Goal: Information Seeking & Learning: Learn about a topic

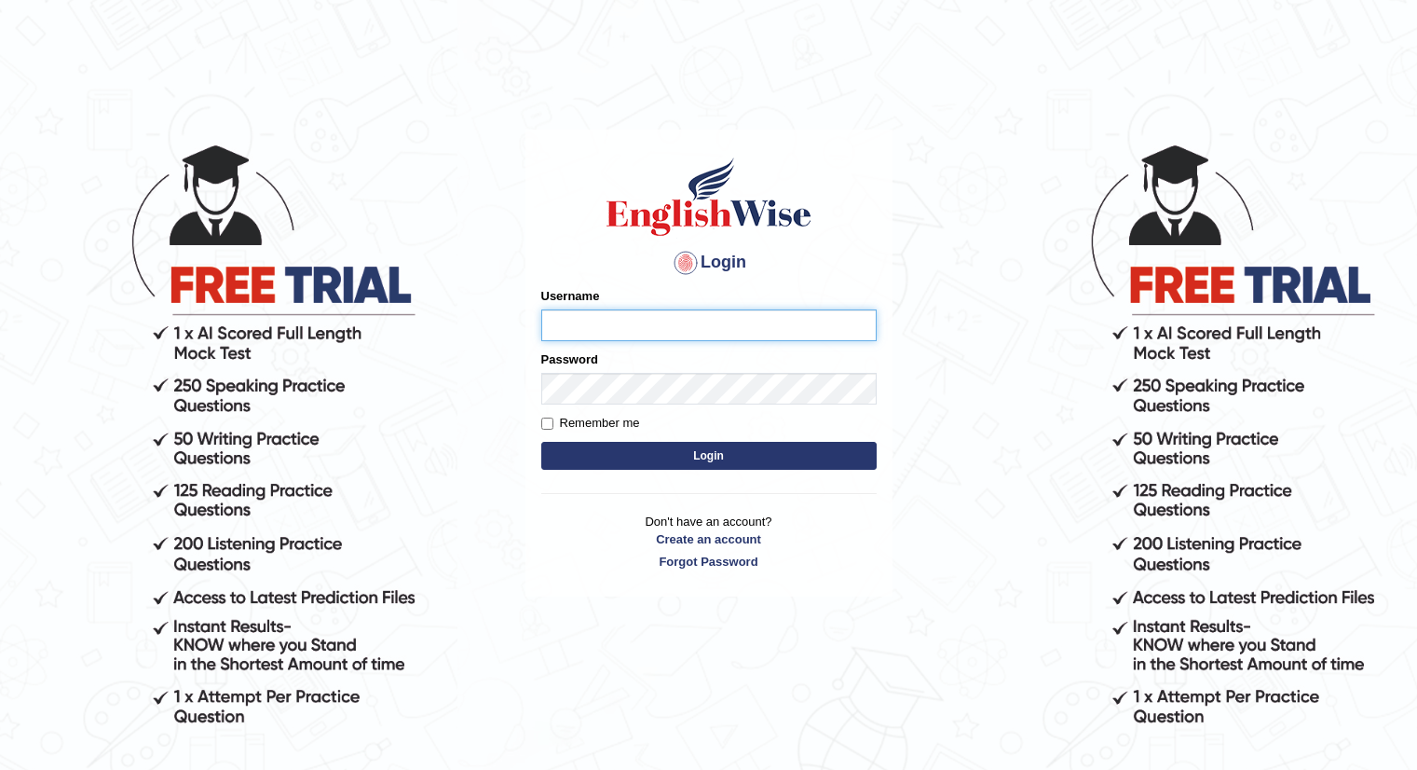
type input "santoshdarvandar"
click at [600, 303] on div "Username santoshdarvandar" at bounding box center [708, 314] width 335 height 54
click at [635, 462] on button "Login" at bounding box center [708, 456] width 335 height 28
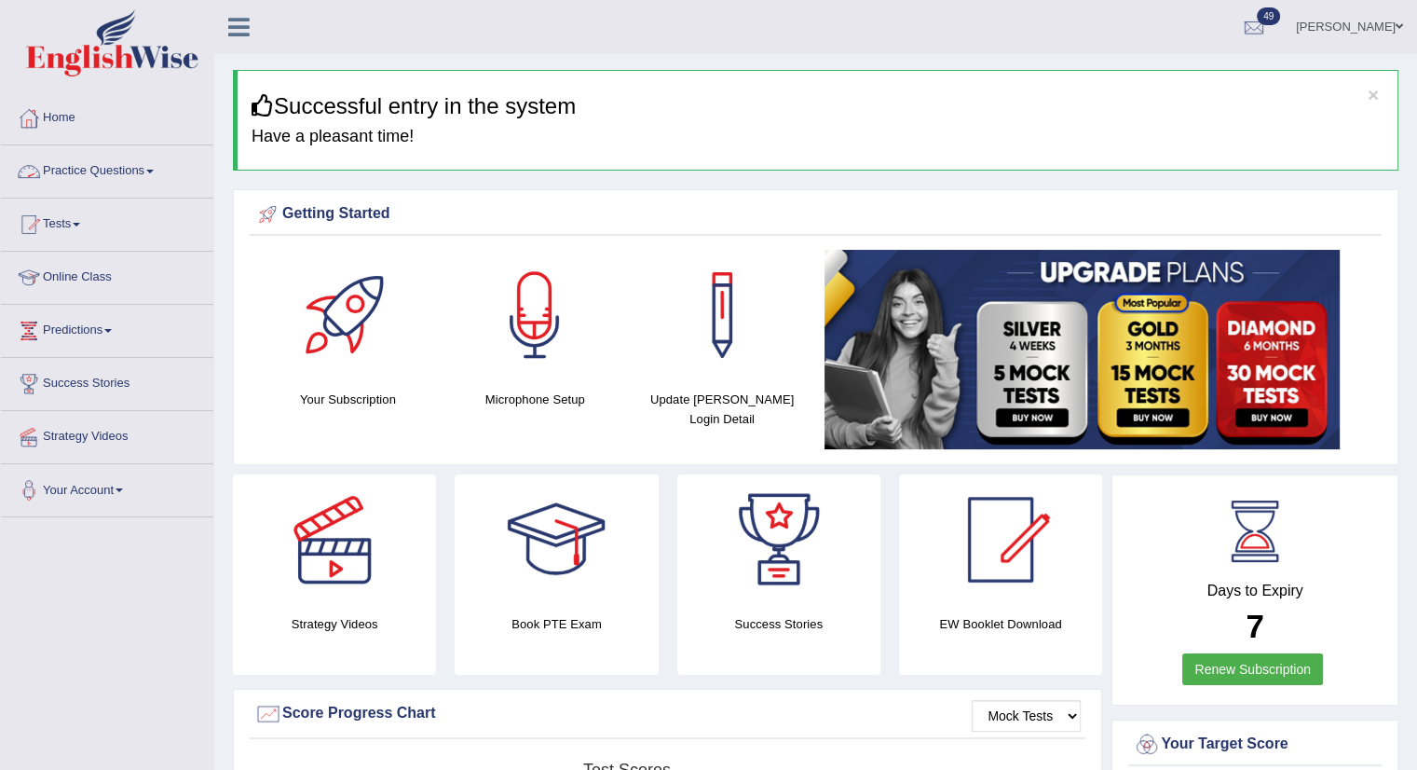
click at [93, 184] on link "Practice Questions" at bounding box center [107, 168] width 212 height 47
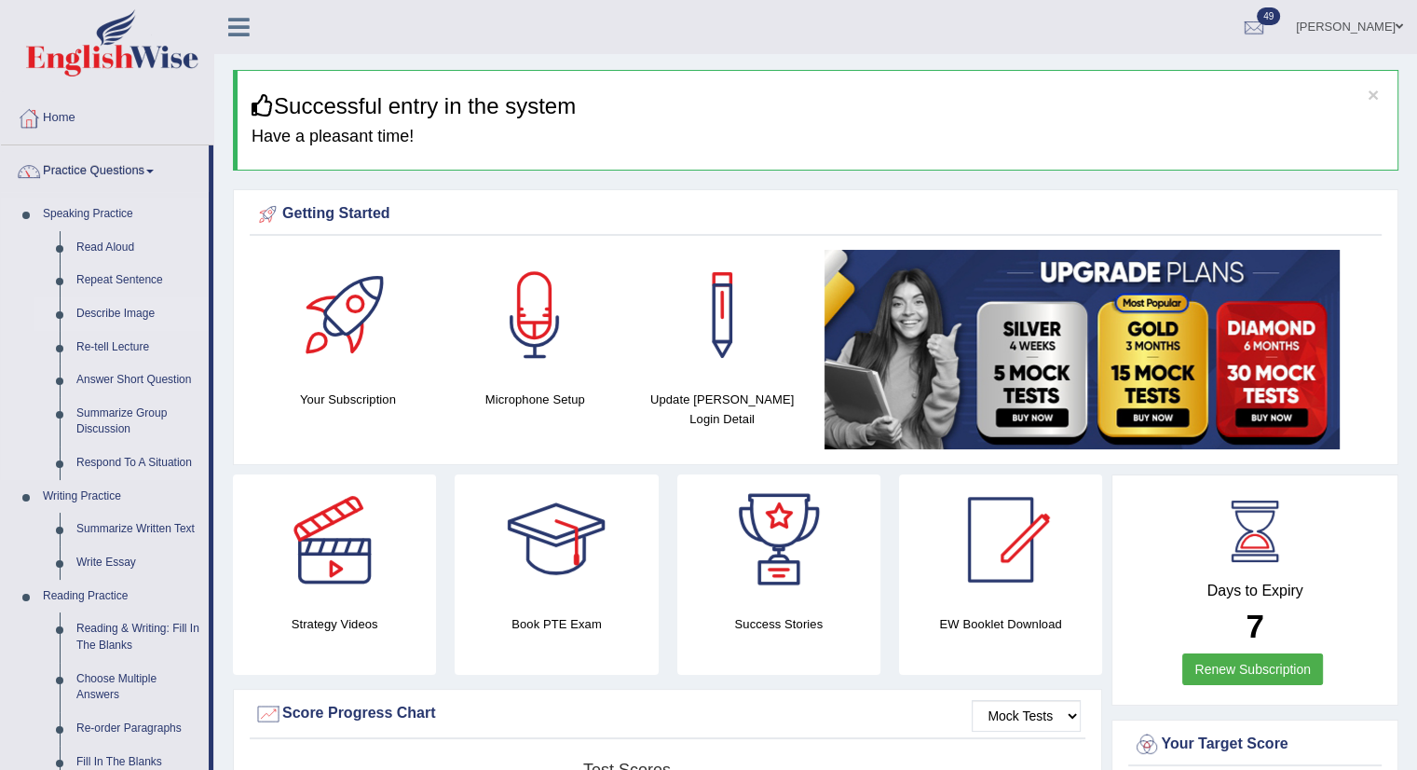
click at [112, 305] on link "Describe Image" at bounding box center [138, 314] width 141 height 34
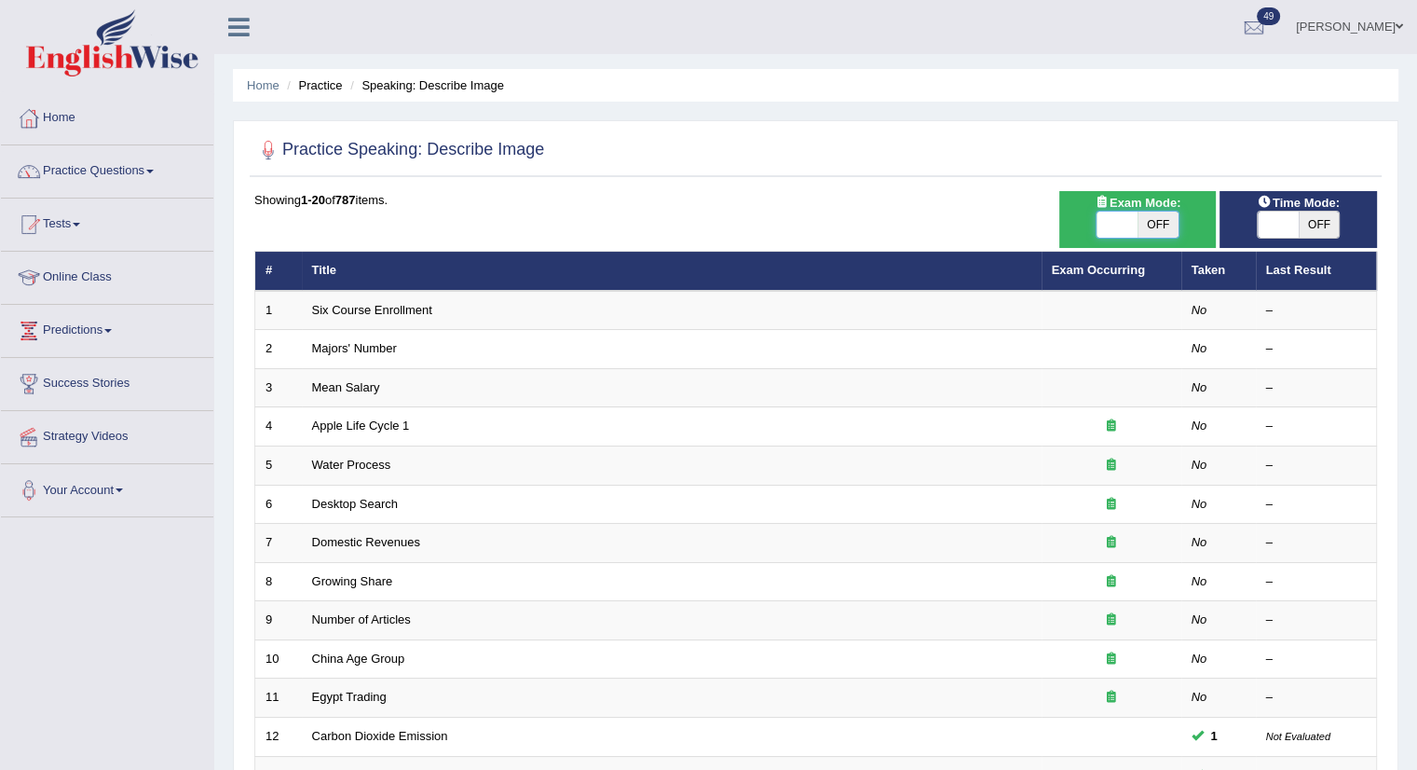
click at [1116, 217] on span at bounding box center [1117, 225] width 41 height 26
checkbox input "true"
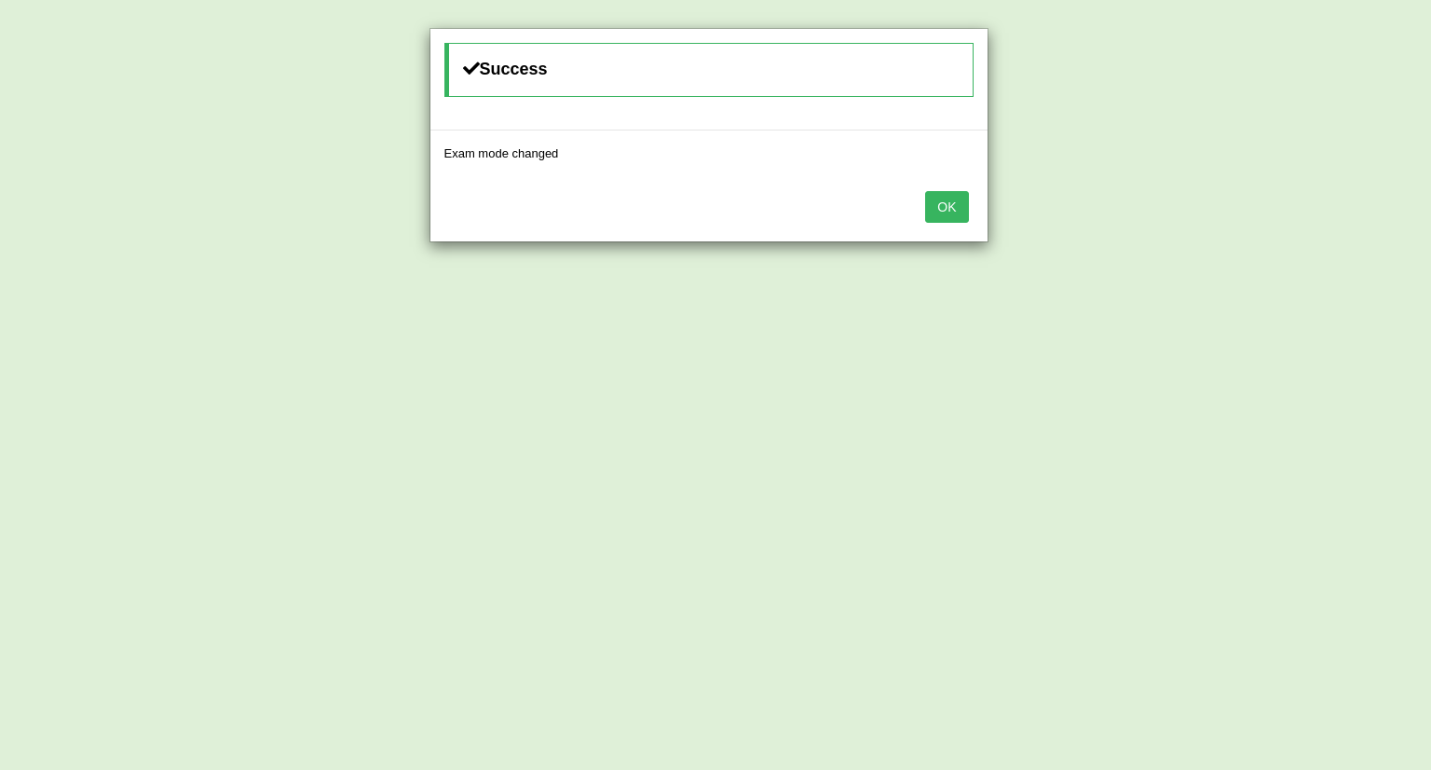
click at [937, 214] on button "OK" at bounding box center [946, 207] width 43 height 32
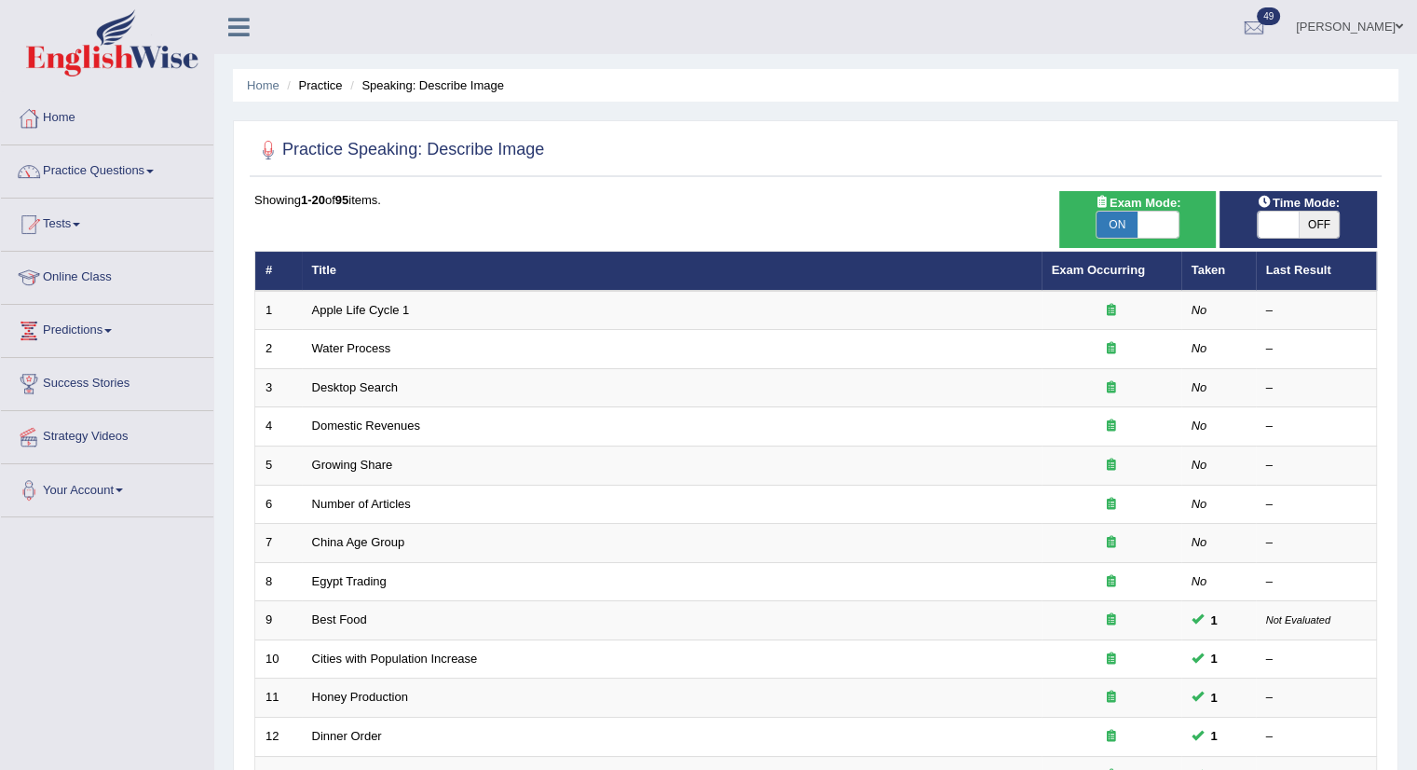
click at [1272, 220] on div "ON OFF" at bounding box center [1298, 225] width 139 height 28
click at [1272, 220] on span at bounding box center [1278, 225] width 41 height 26
checkbox input "true"
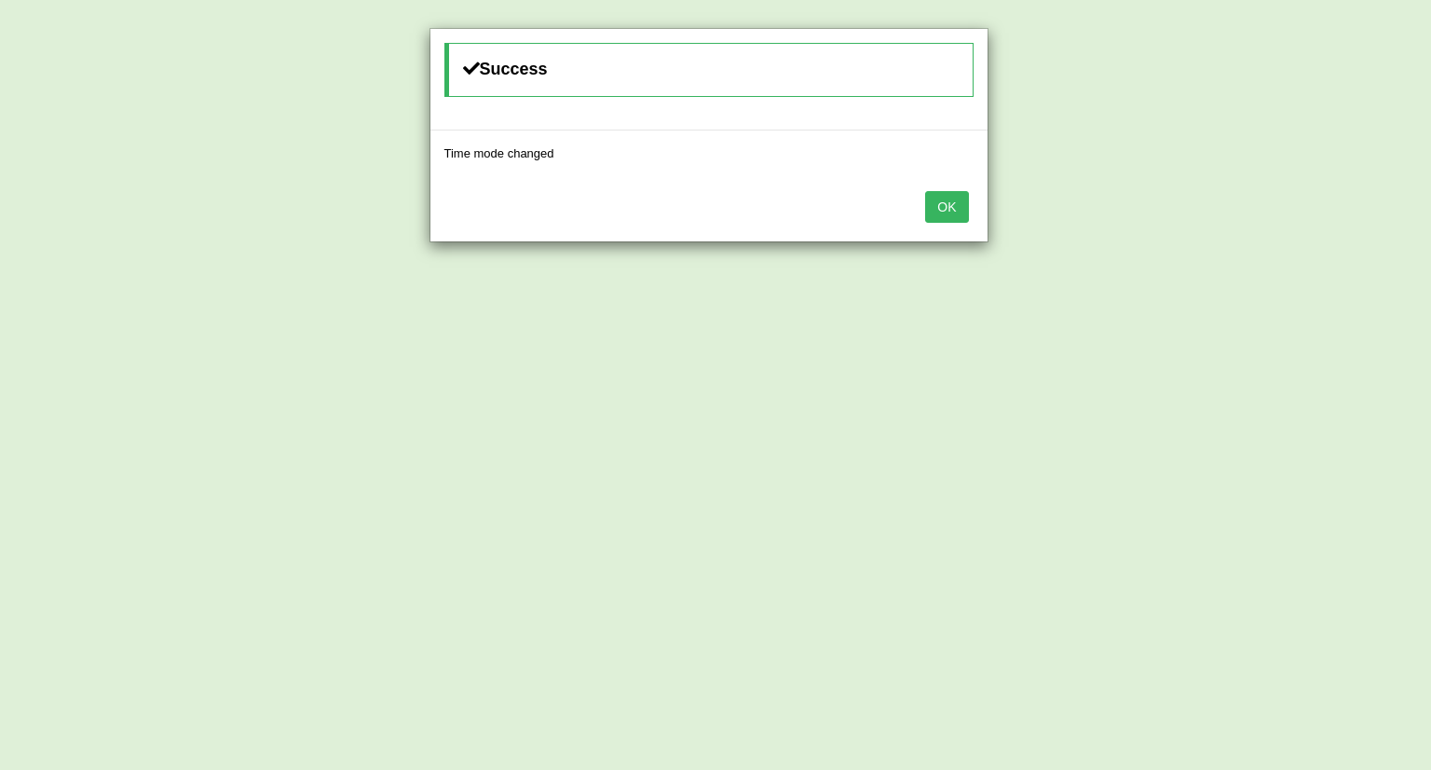
click at [963, 202] on button "OK" at bounding box center [946, 207] width 43 height 32
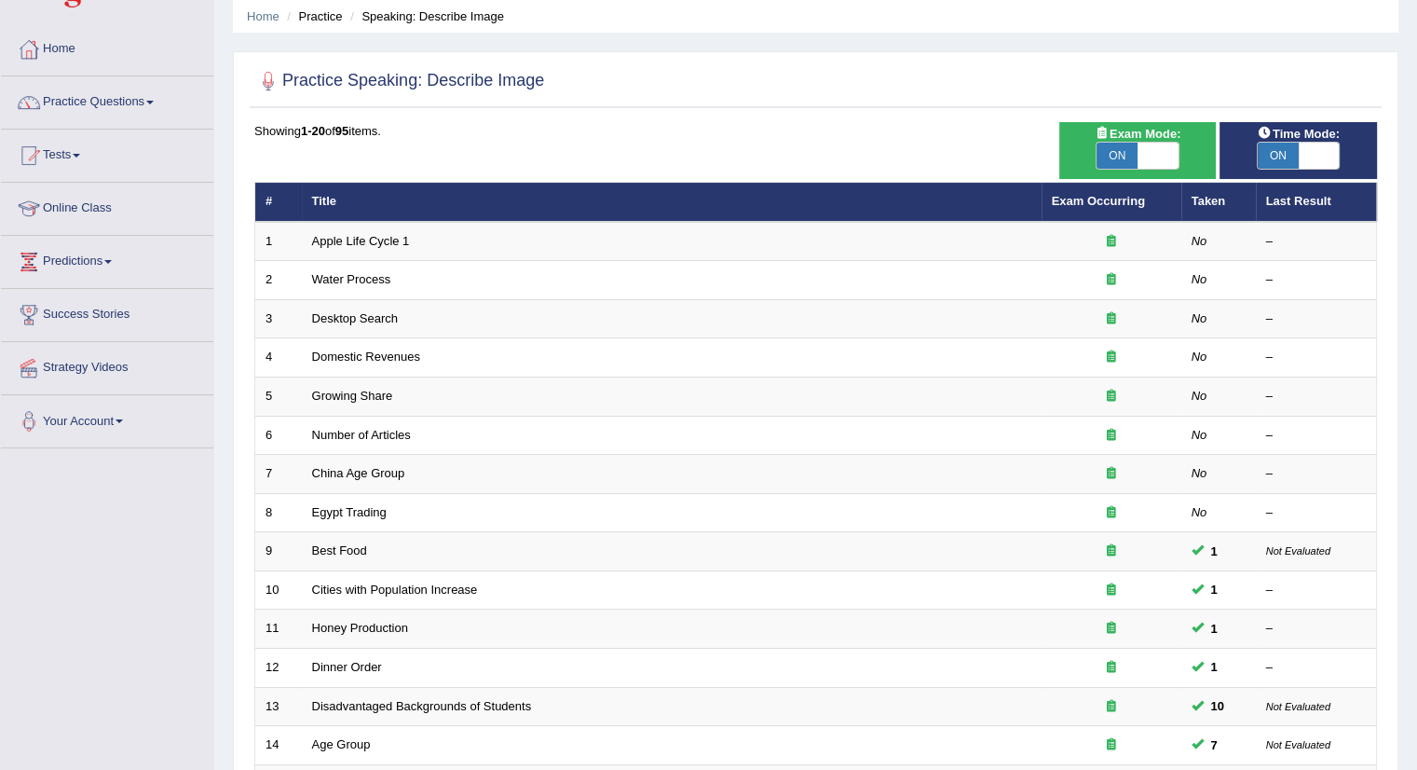
scroll to position [45, 0]
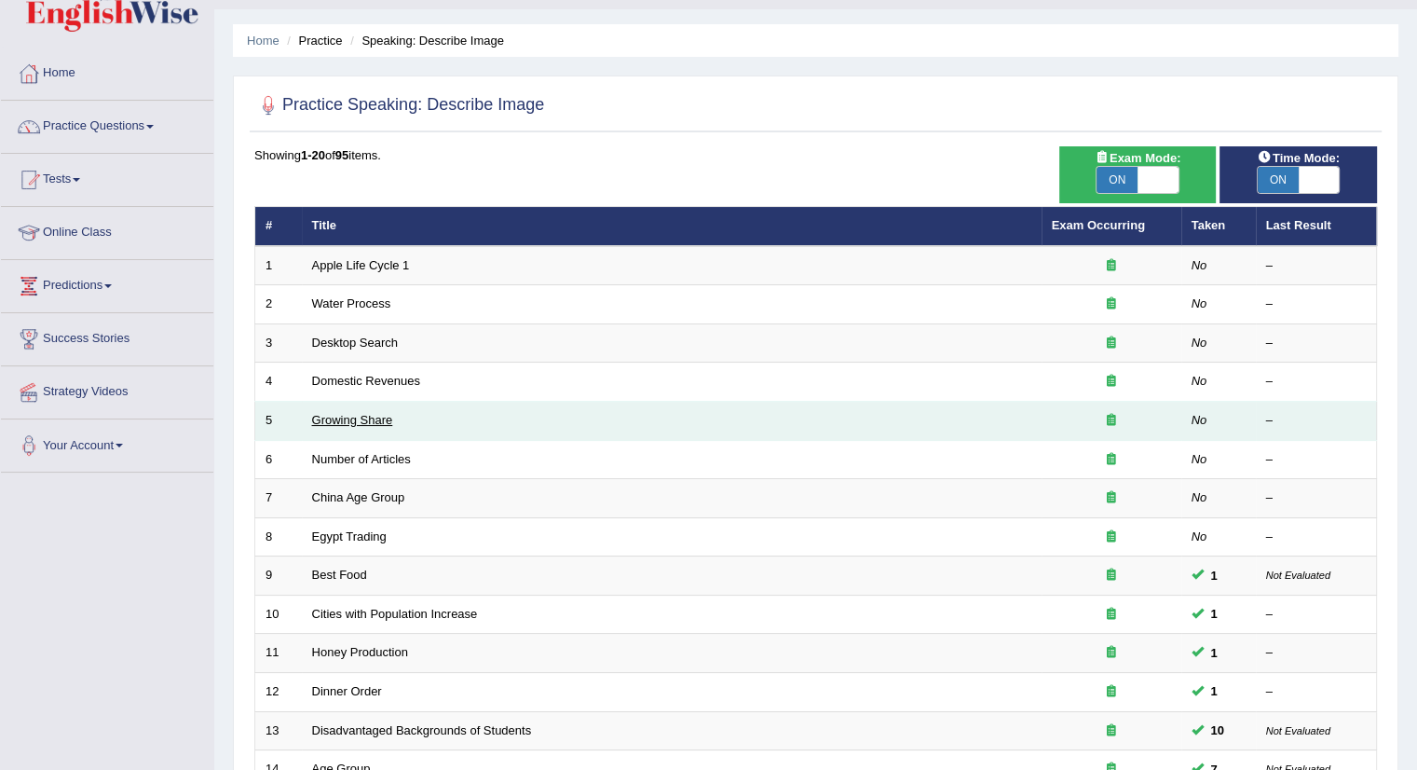
drag, startPoint x: 362, startPoint y: 403, endPoint x: 362, endPoint y: 416, distance: 13.0
click at [362, 416] on td "Growing Share" at bounding box center [672, 421] width 740 height 39
click at [362, 416] on link "Growing Share" at bounding box center [352, 420] width 81 height 14
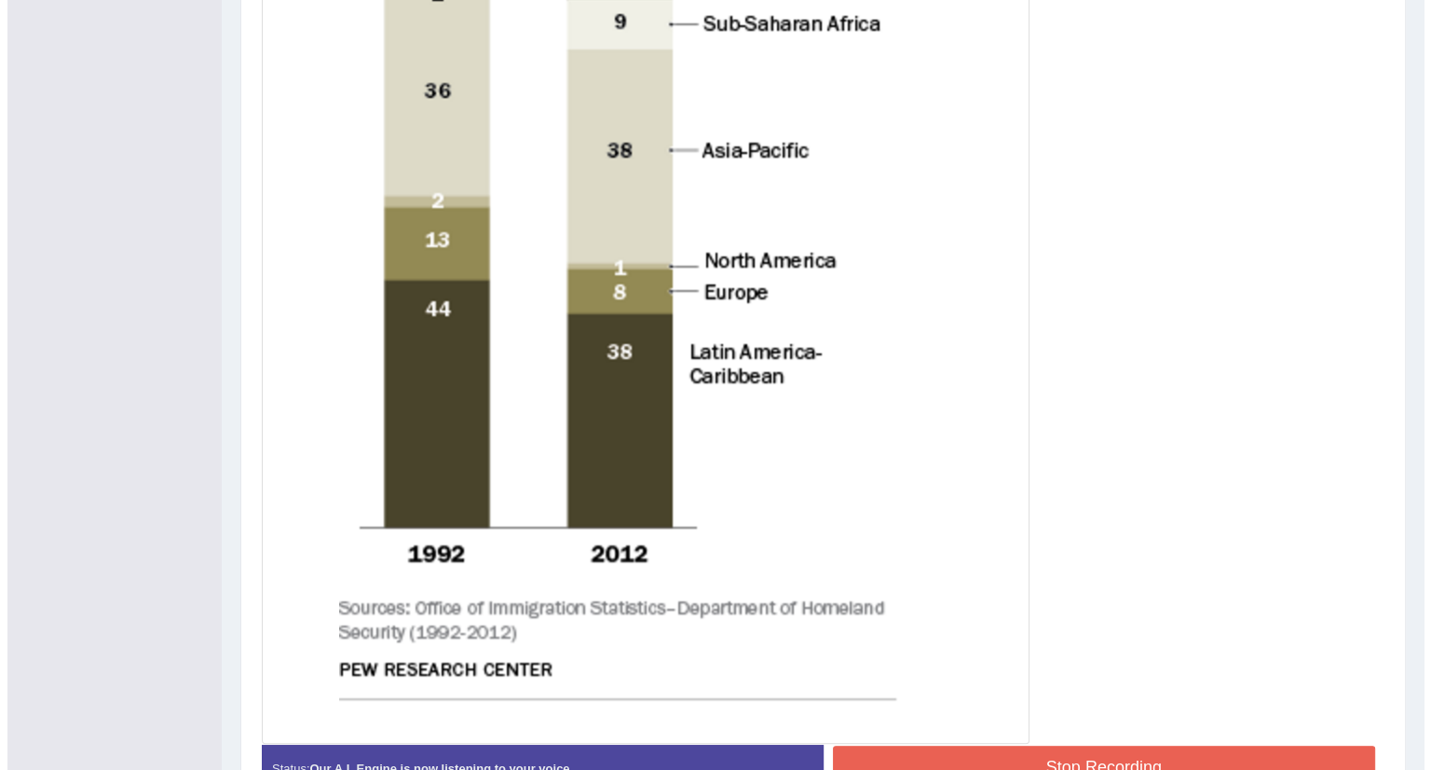
scroll to position [868, 0]
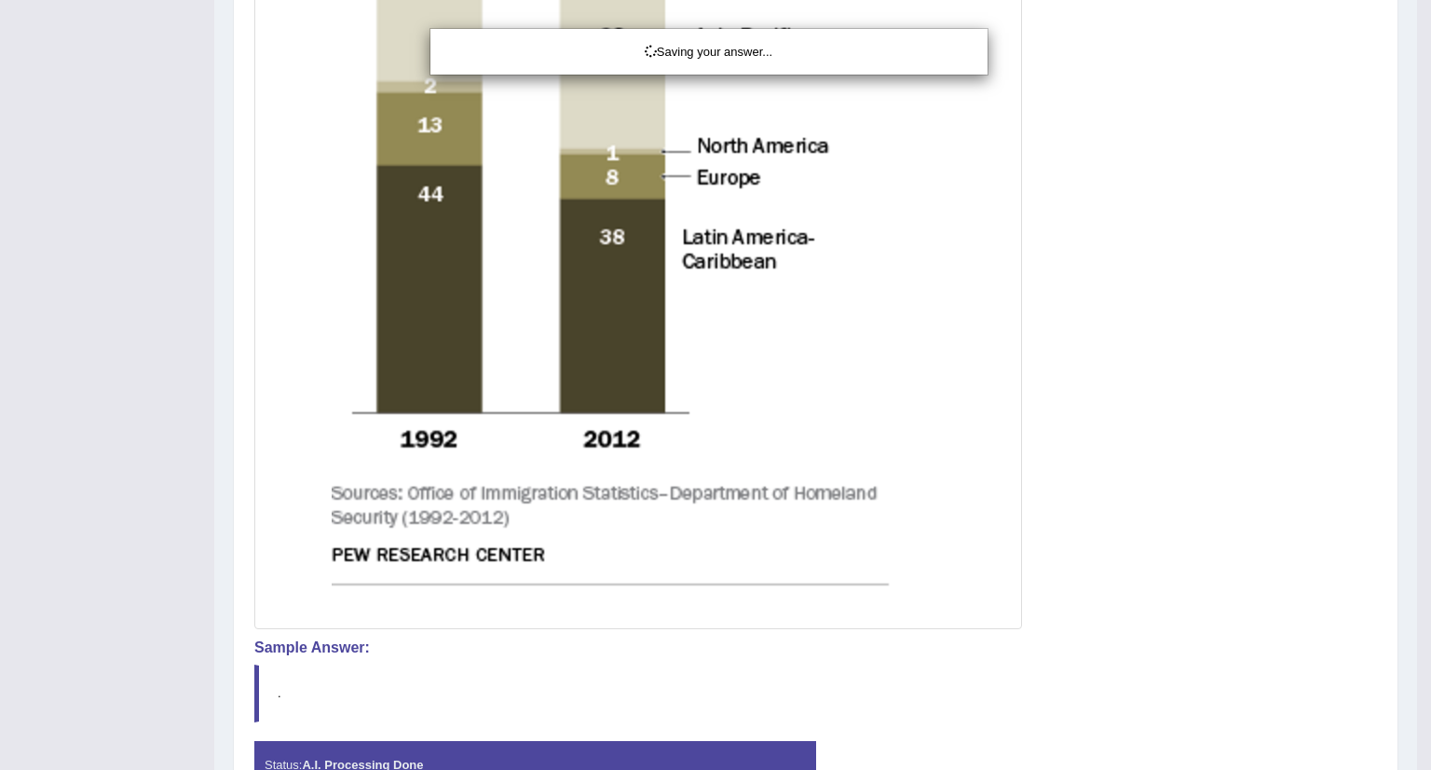
click at [1416, 658] on div "Saving your answer..." at bounding box center [715, 385] width 1431 height 770
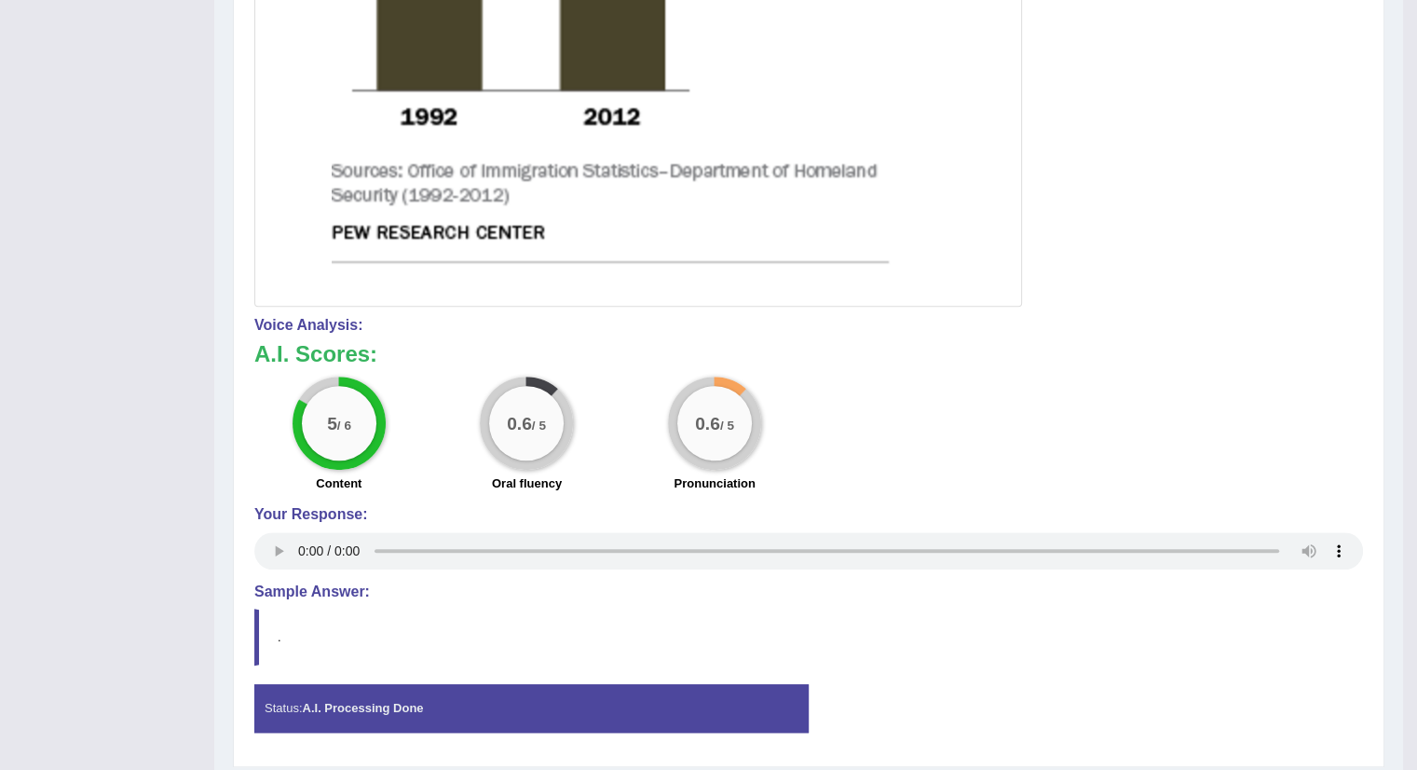
scroll to position [1245, 0]
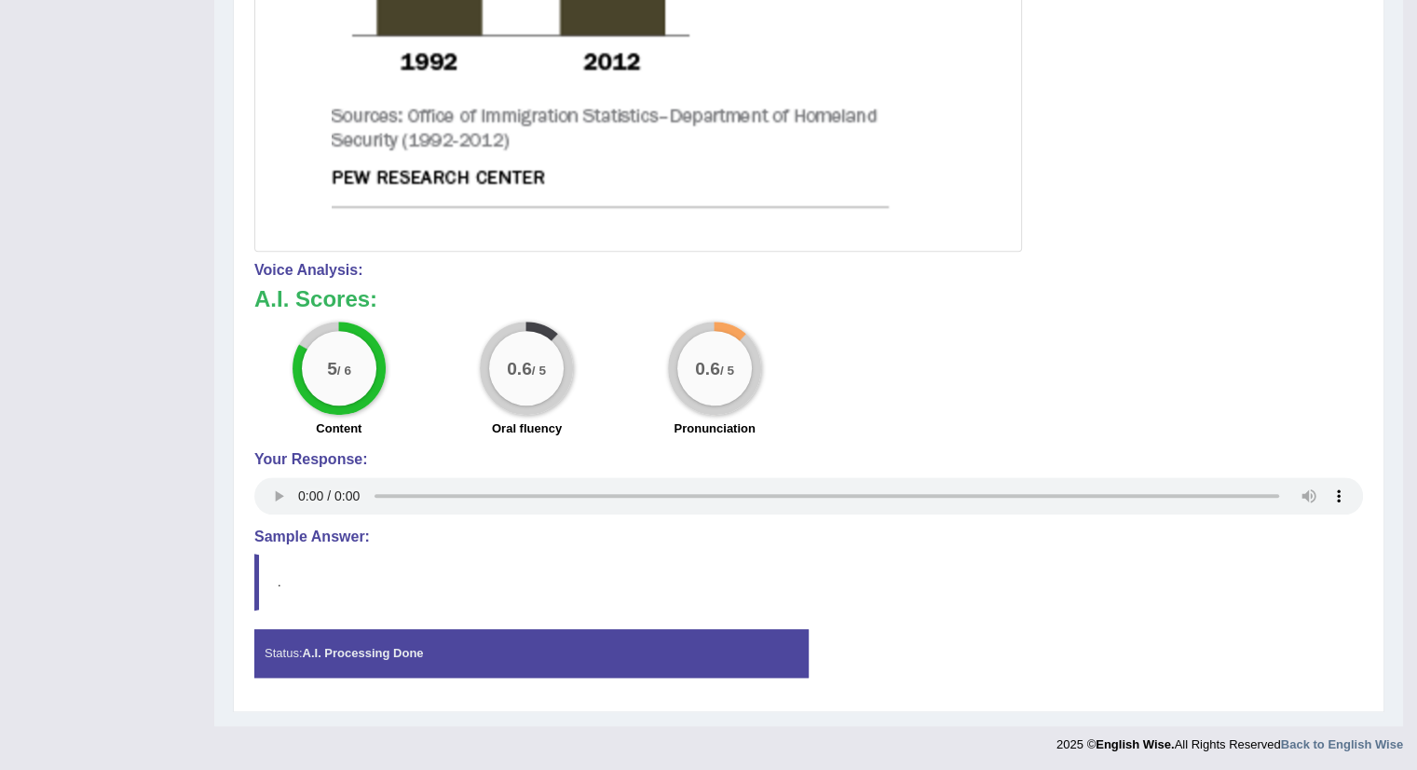
drag, startPoint x: 1430, startPoint y: 537, endPoint x: 1430, endPoint y: 813, distance: 275.8
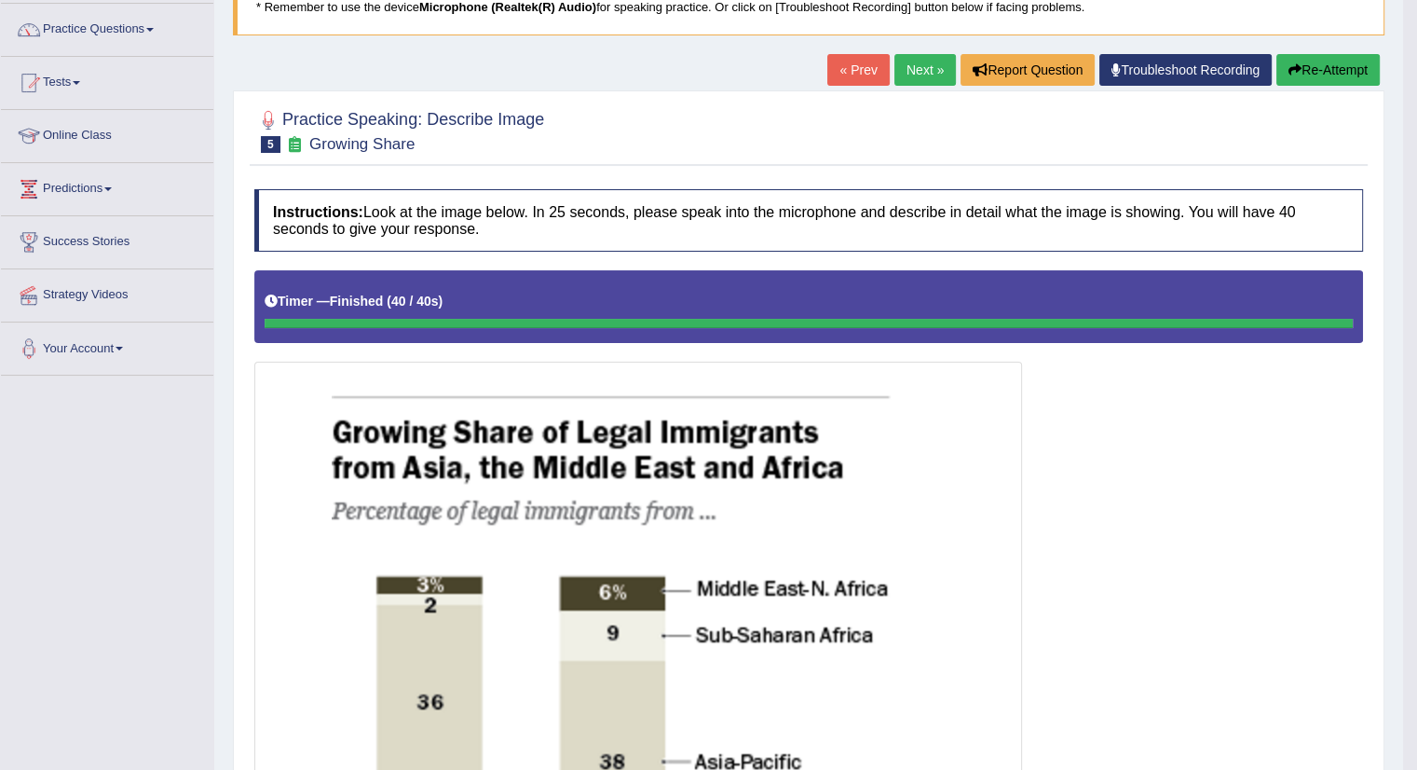
scroll to position [131, 0]
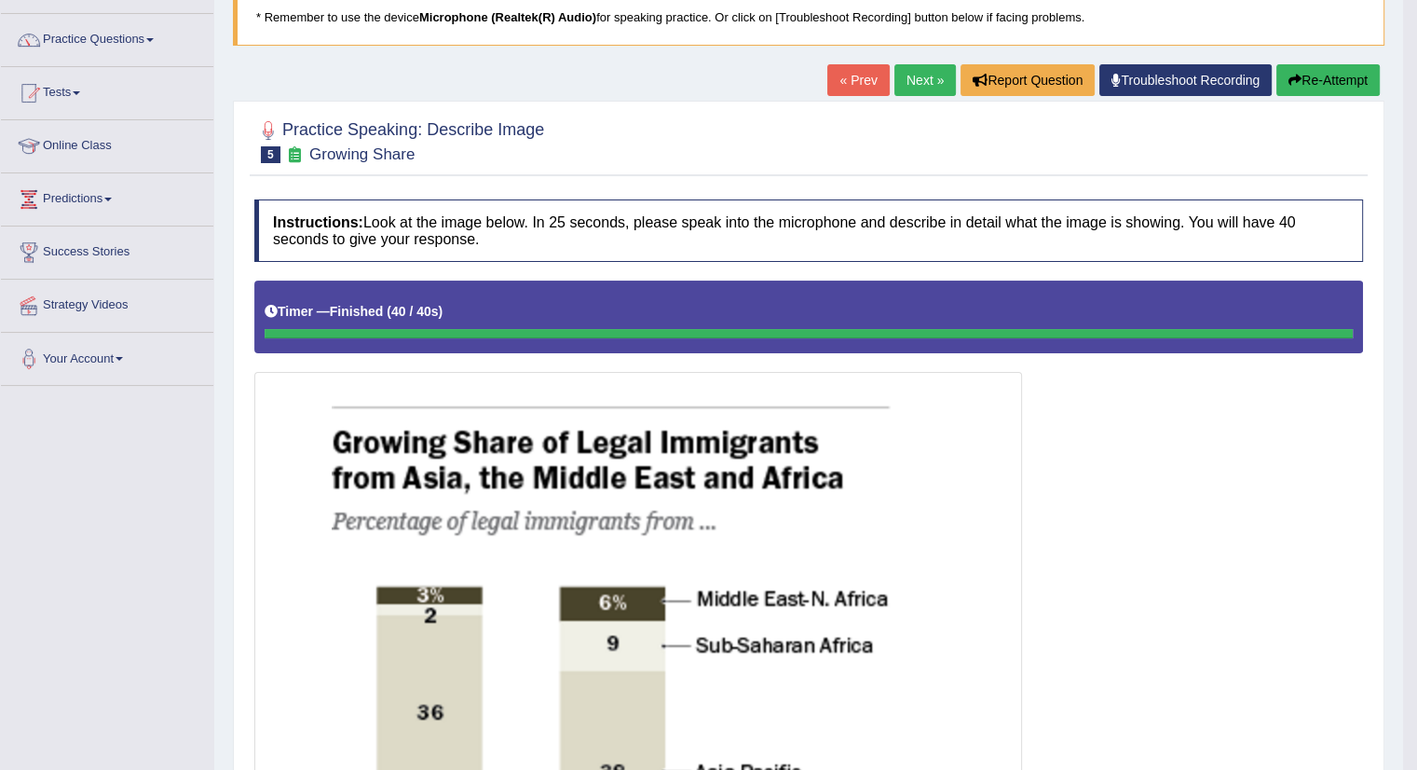
click at [1306, 92] on button "Re-Attempt" at bounding box center [1328, 80] width 103 height 32
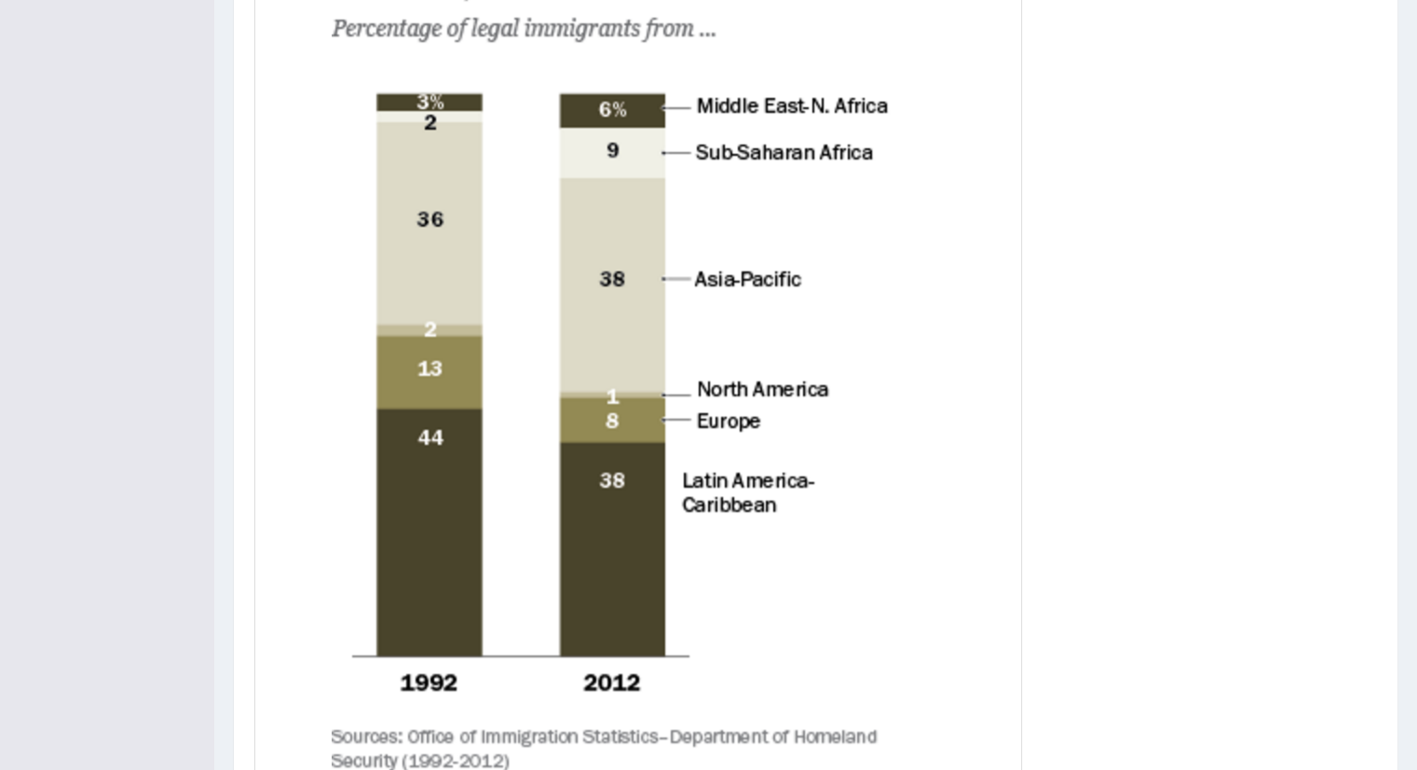
scroll to position [633, 0]
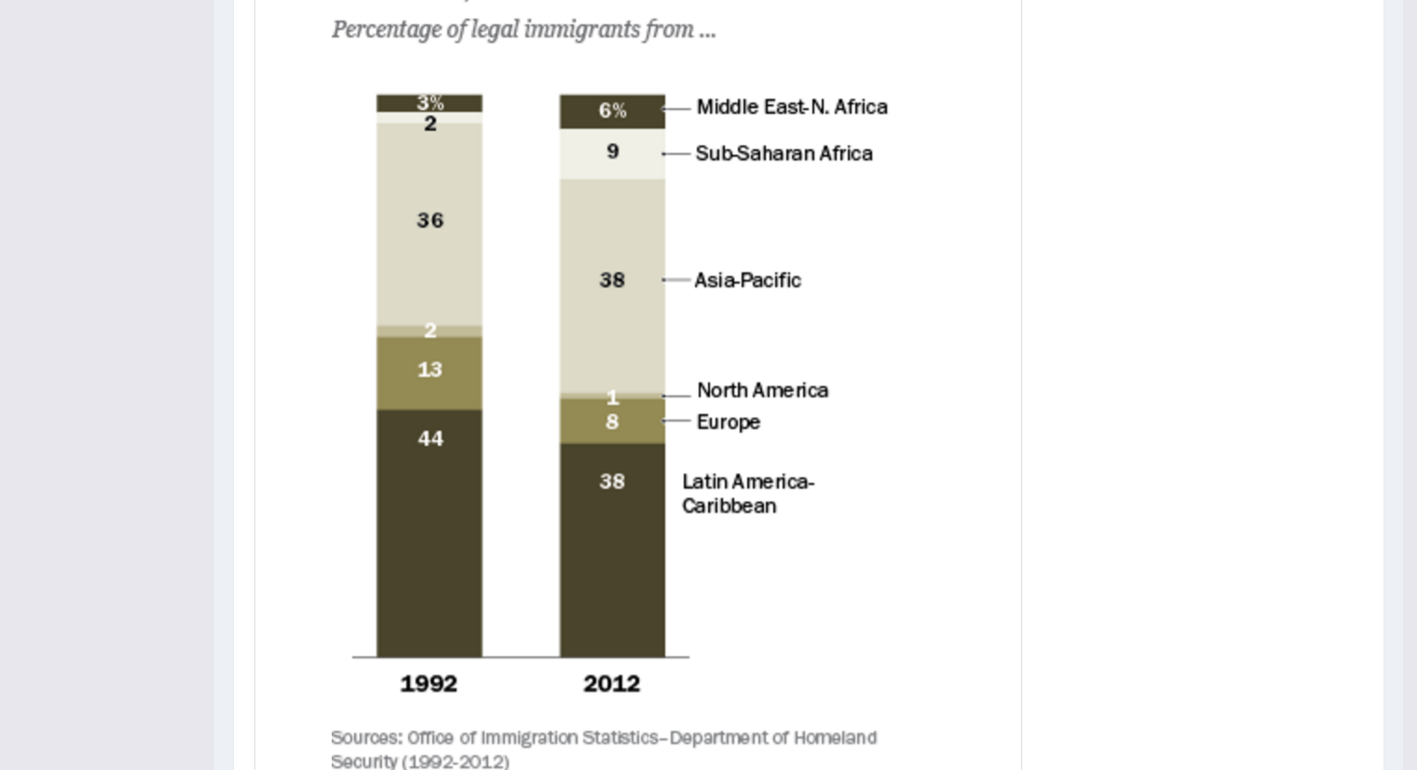
drag, startPoint x: 1427, startPoint y: 459, endPoint x: 1430, endPoint y: 423, distance: 36.5
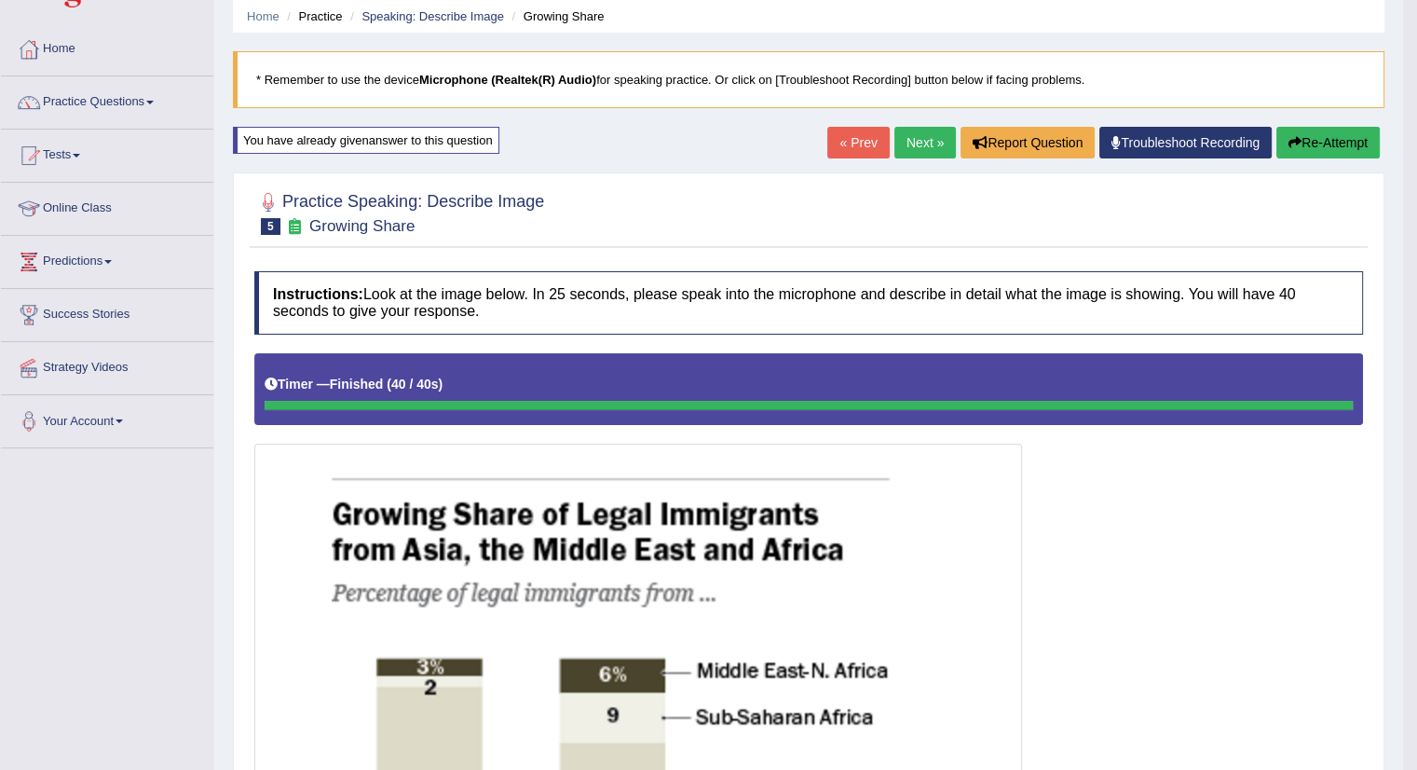
scroll to position [0, 0]
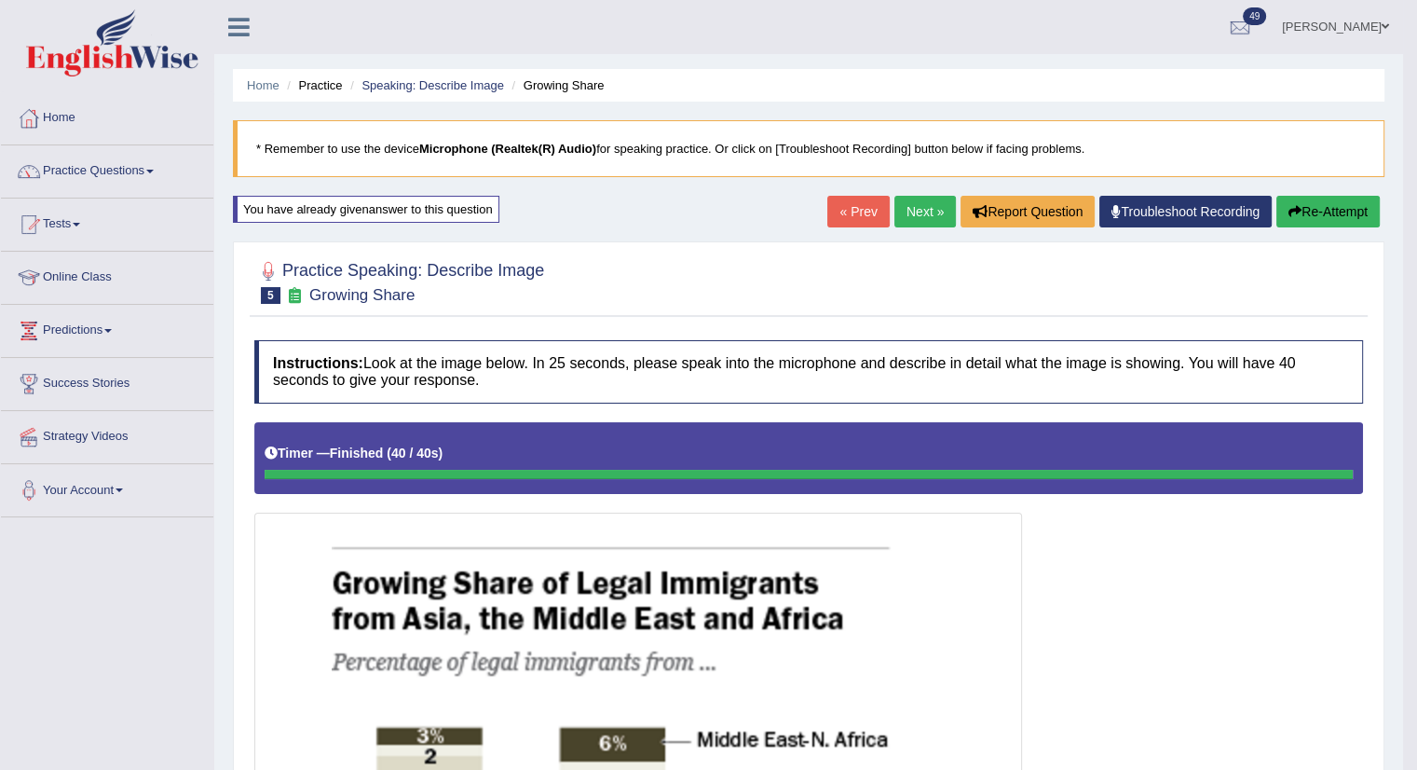
click at [1321, 209] on button "Re-Attempt" at bounding box center [1328, 212] width 103 height 32
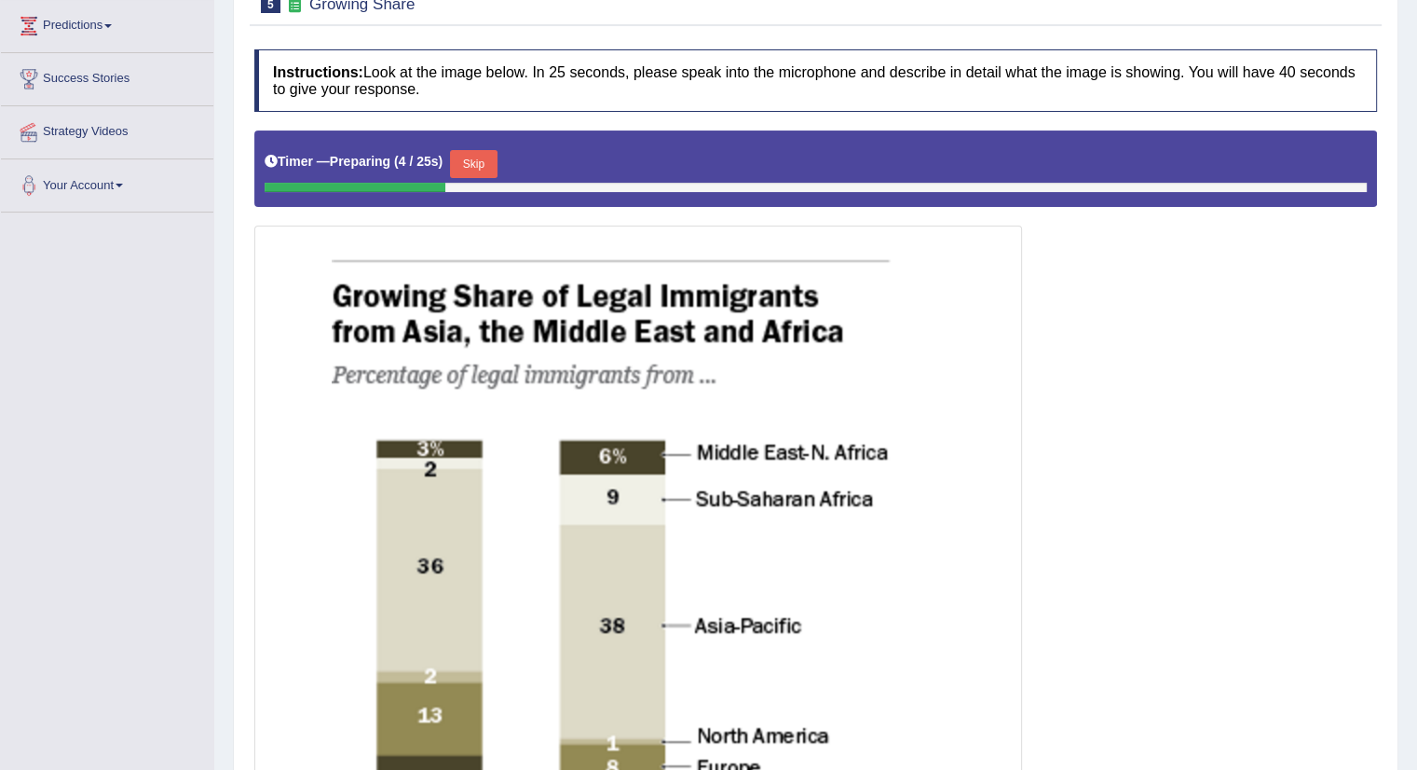
scroll to position [303, 0]
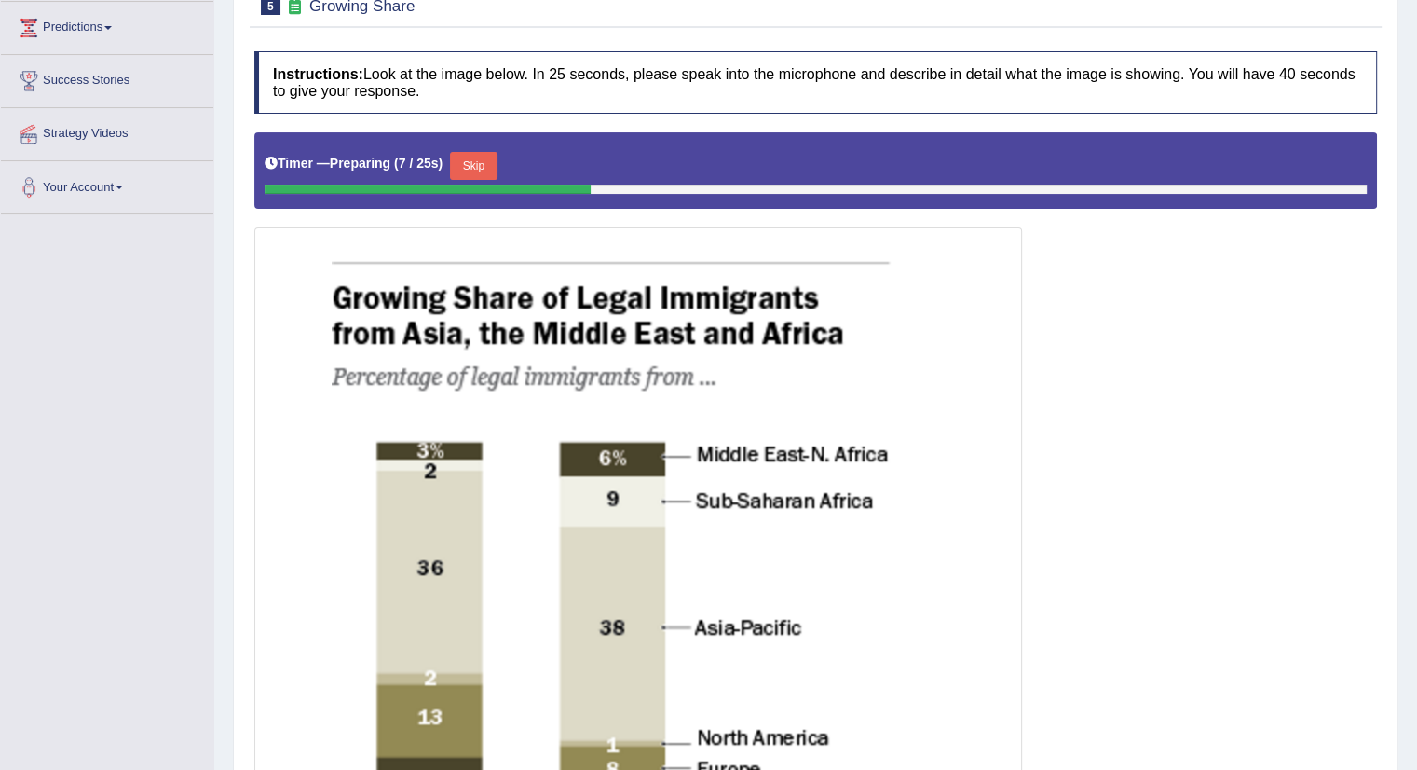
click at [487, 158] on button "Skip" at bounding box center [473, 166] width 47 height 28
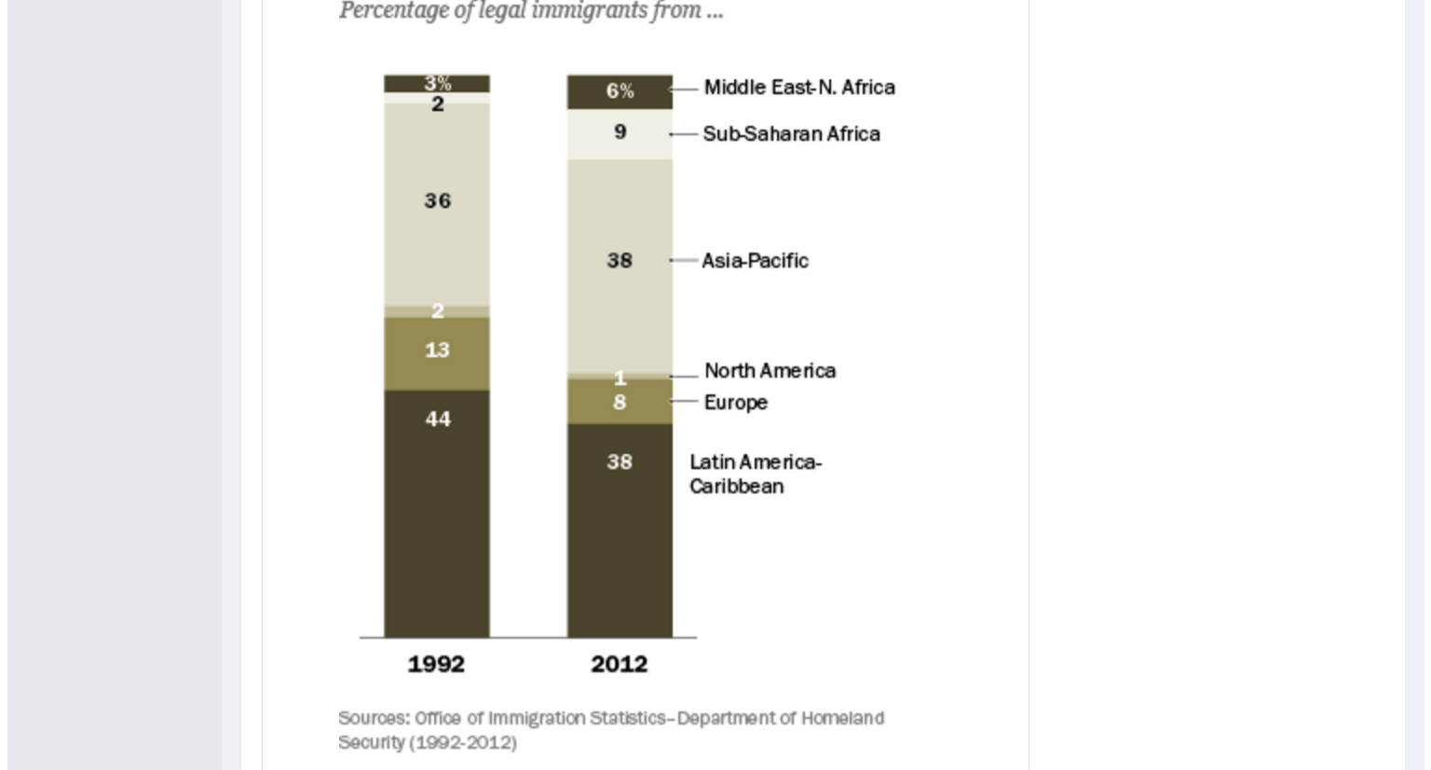
scroll to position [650, 0]
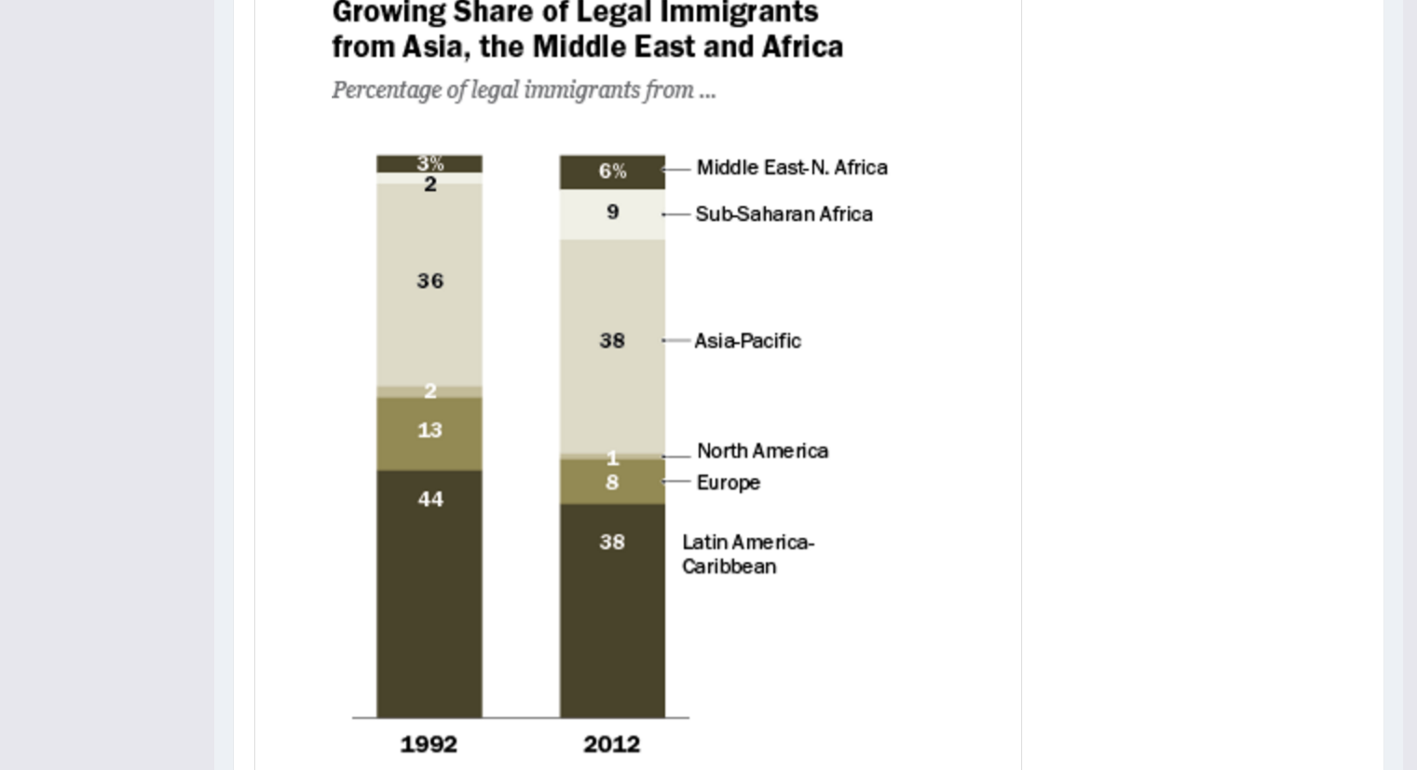
drag, startPoint x: 1428, startPoint y: 486, endPoint x: 1430, endPoint y: 509, distance: 22.5
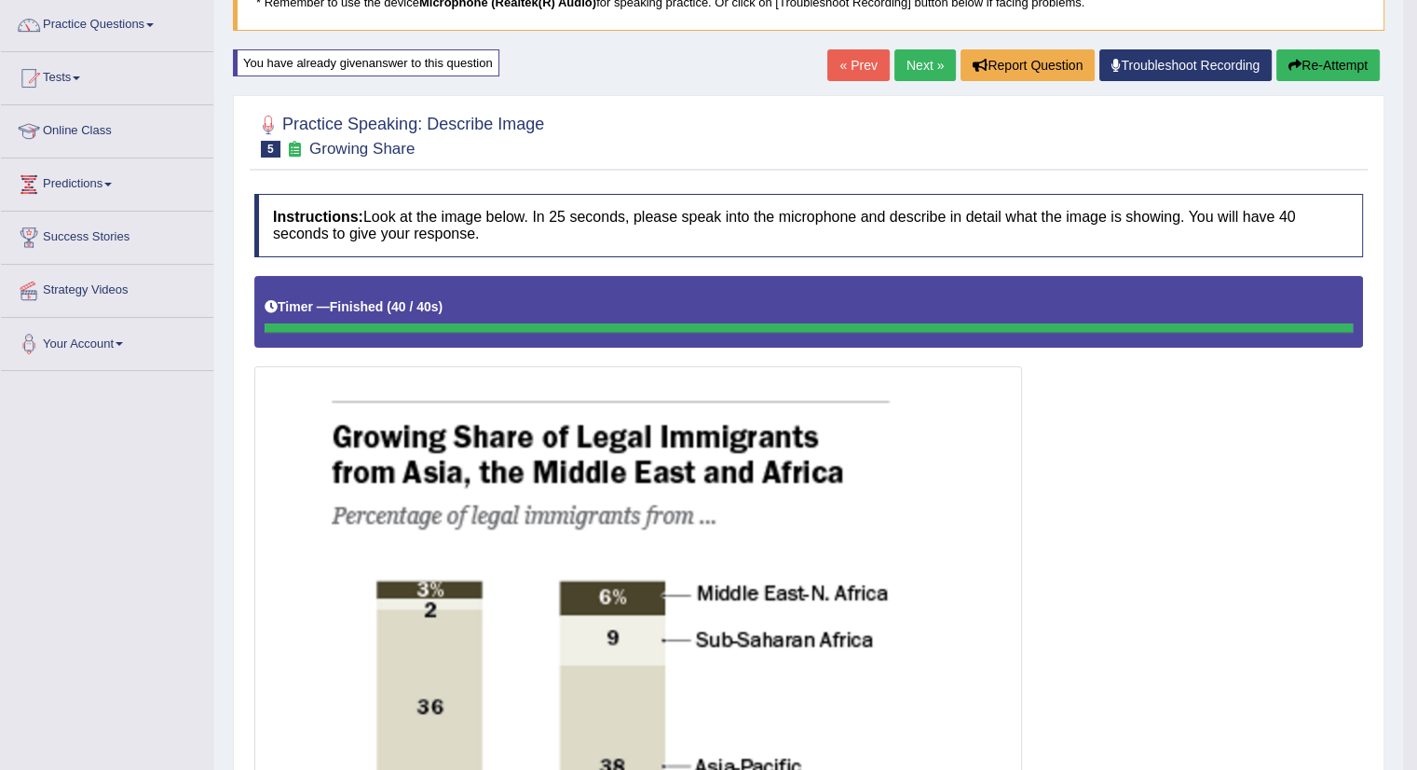
scroll to position [122, 0]
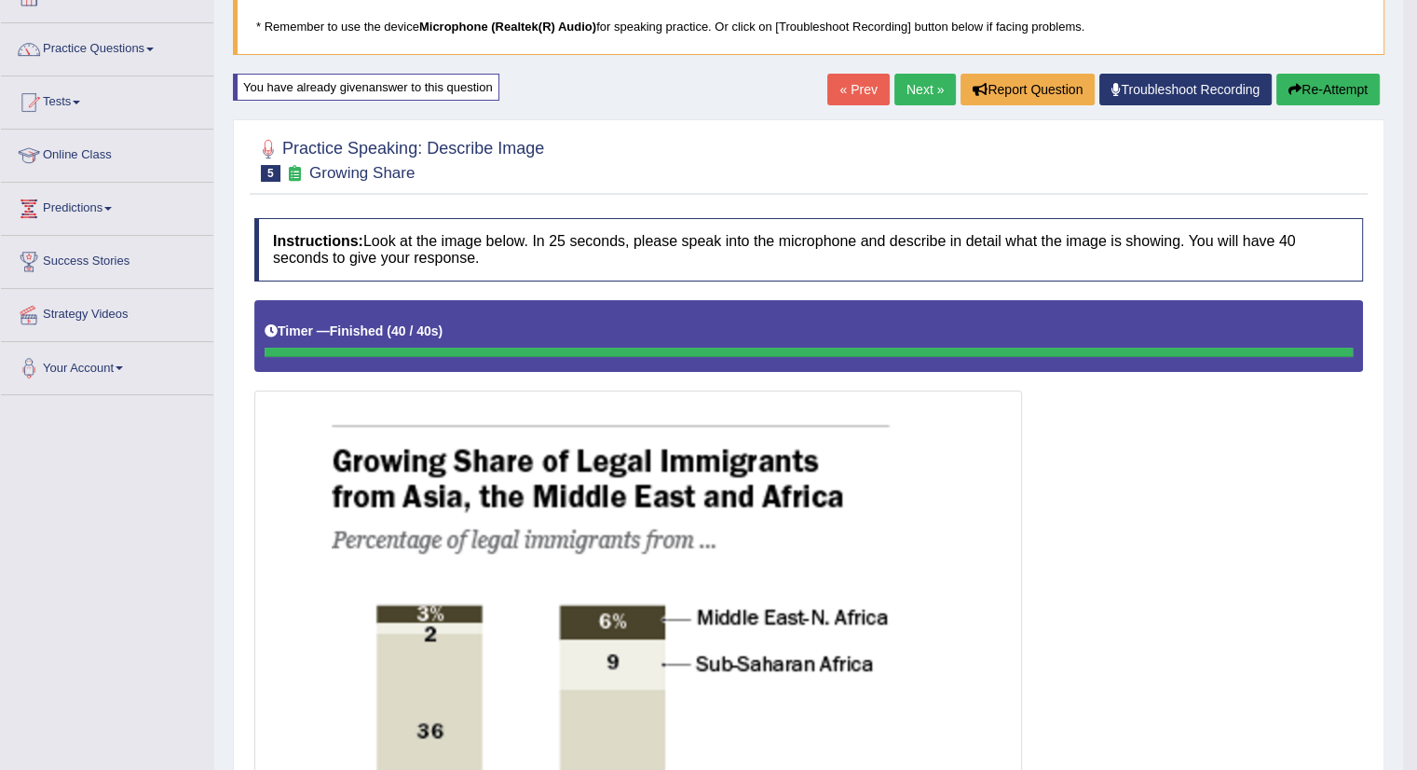
click at [910, 96] on link "Next »" at bounding box center [925, 90] width 61 height 32
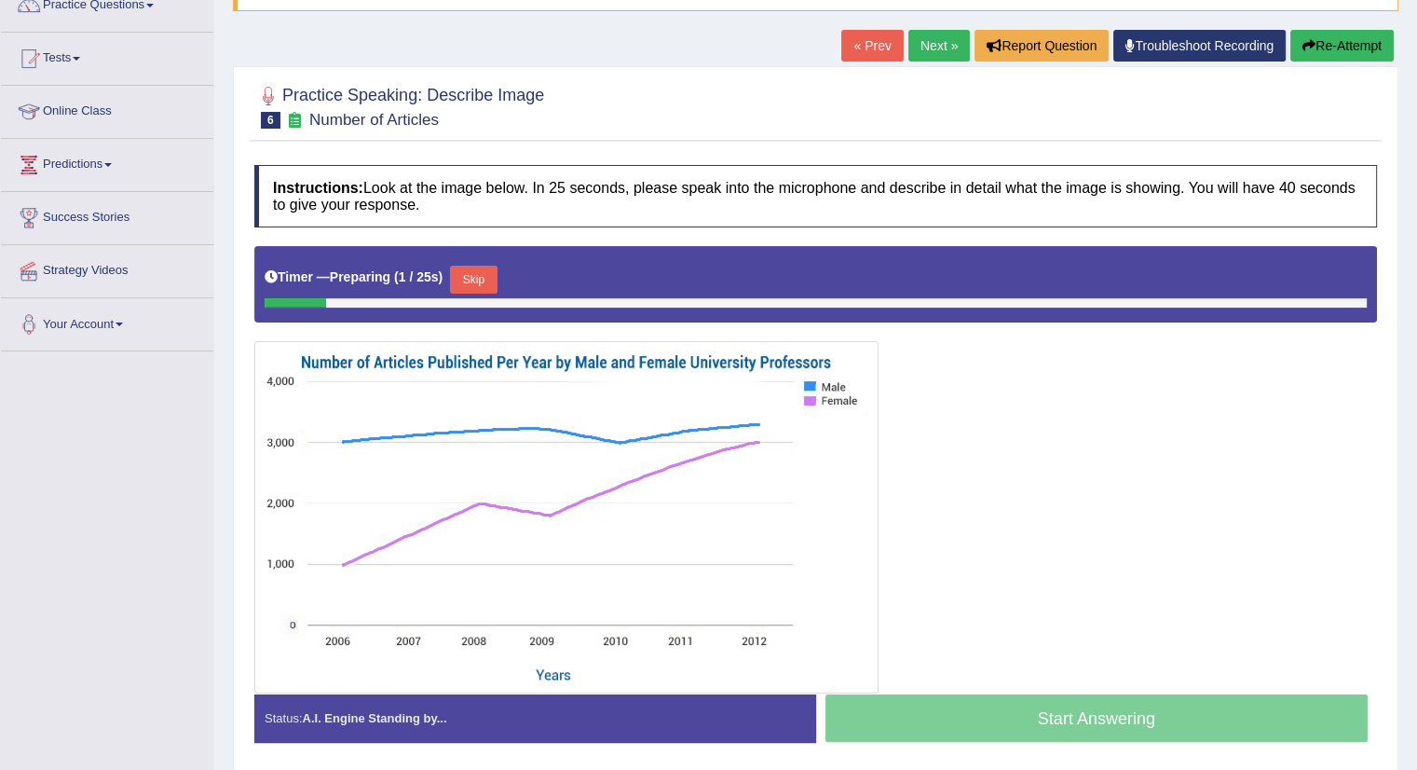
scroll to position [167, 0]
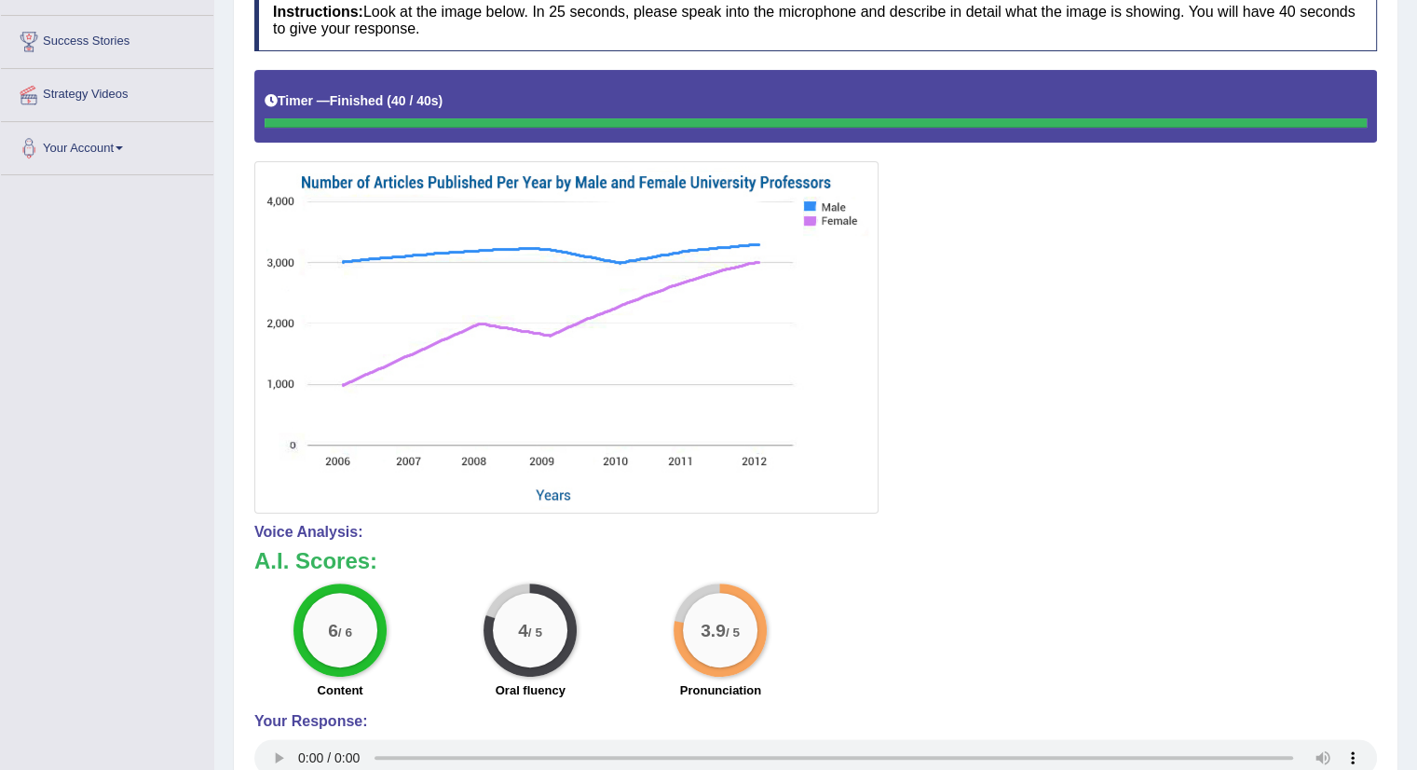
drag, startPoint x: 1425, startPoint y: 261, endPoint x: 1430, endPoint y: 522, distance: 261.0
click at [1417, 428] on html "Toggle navigation Home Practice Questions Speaking Practice Read Aloud Repeat S…" at bounding box center [708, 43] width 1417 height 770
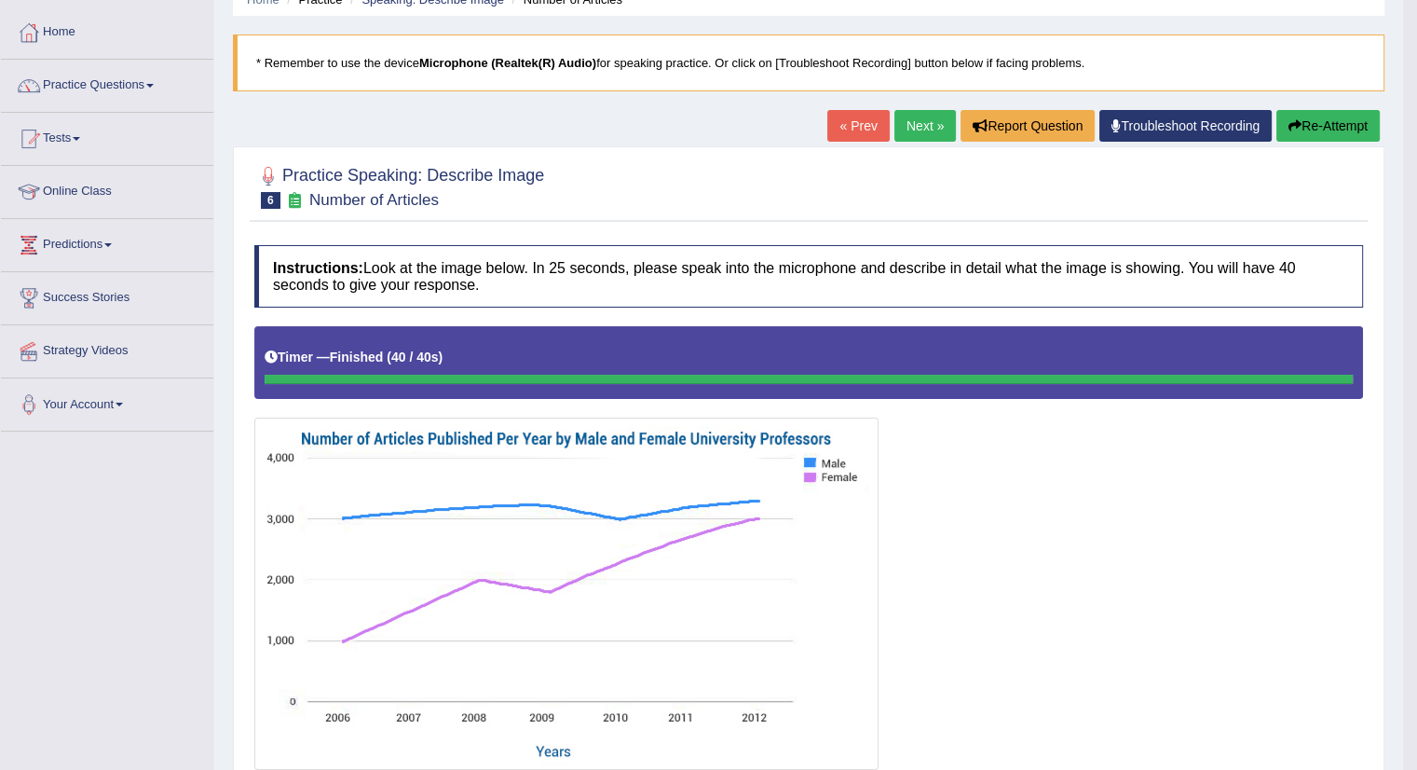
scroll to position [82, 0]
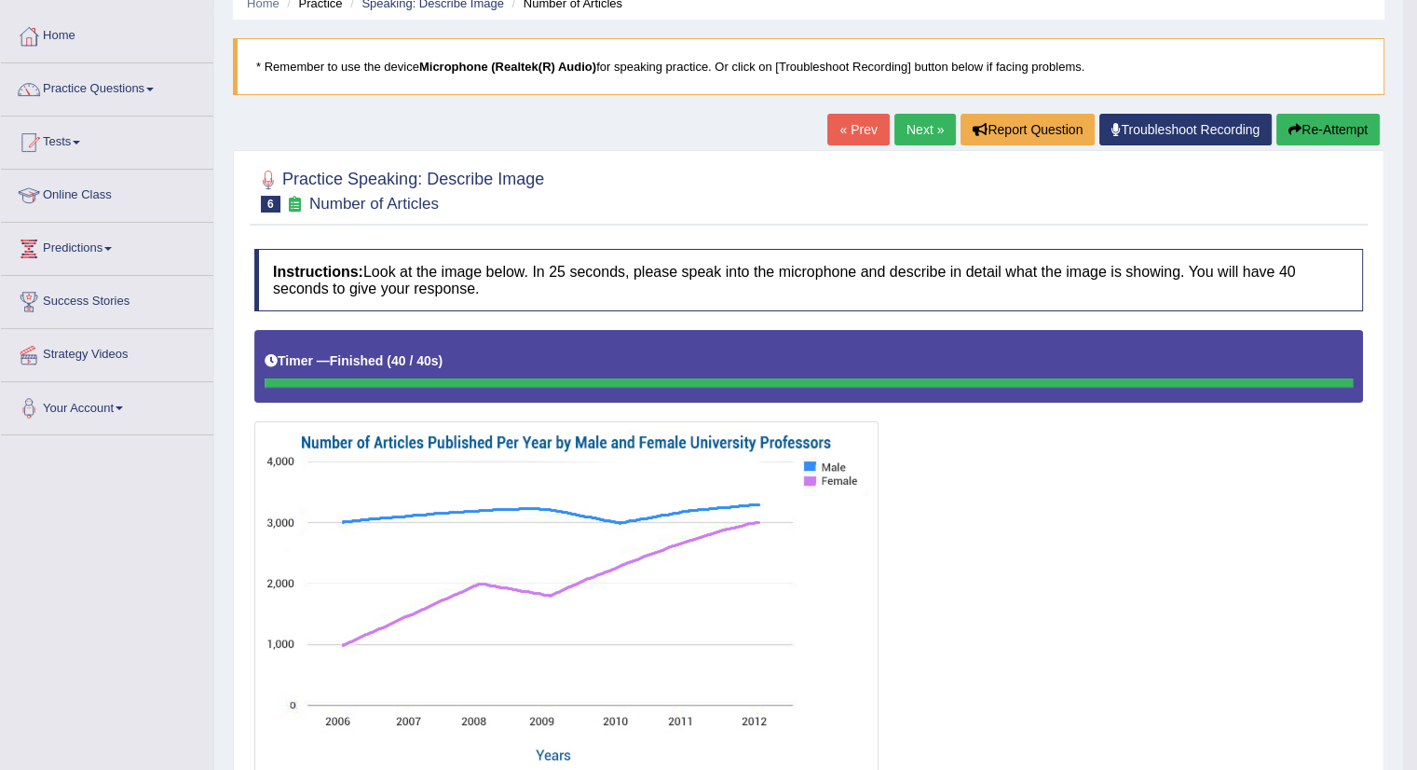
click at [1311, 129] on button "Re-Attempt" at bounding box center [1328, 130] width 103 height 32
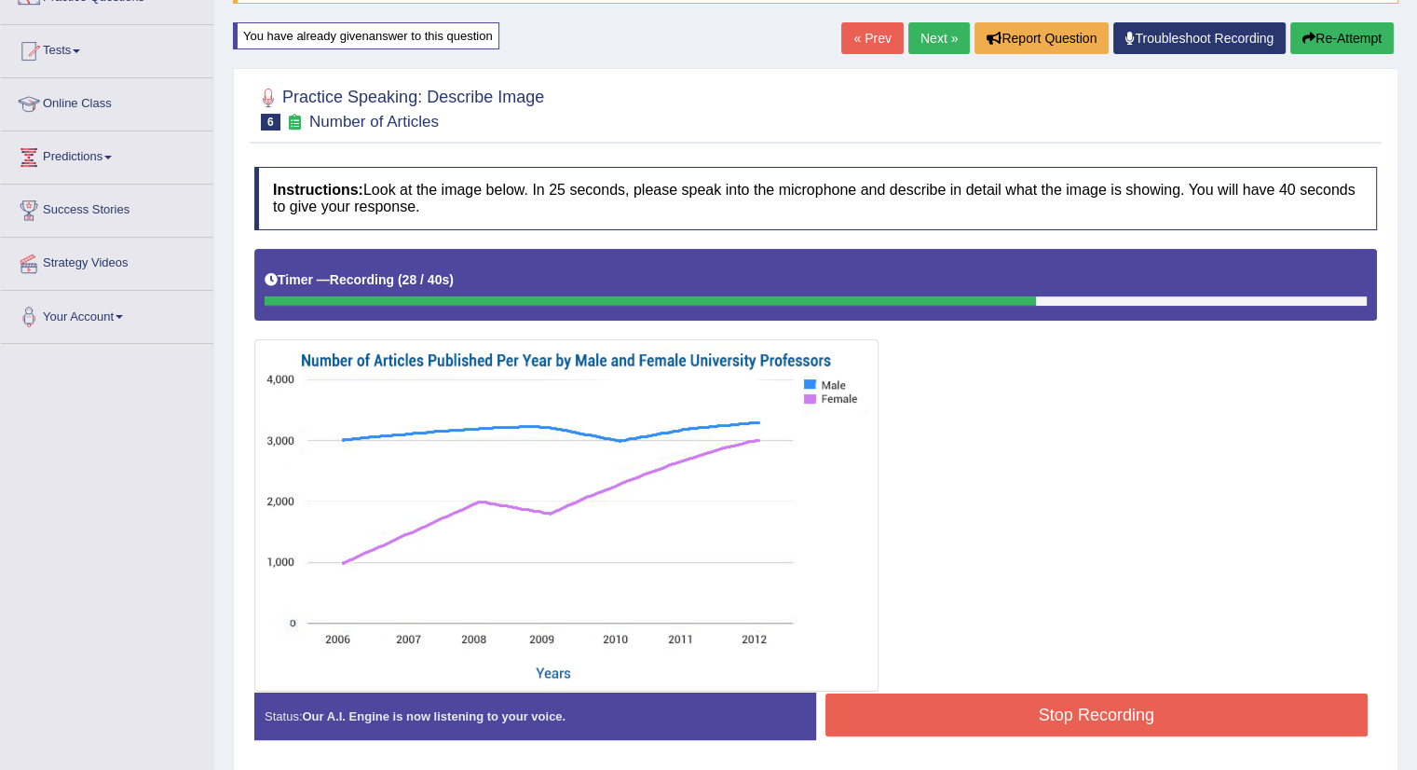
scroll to position [171, 0]
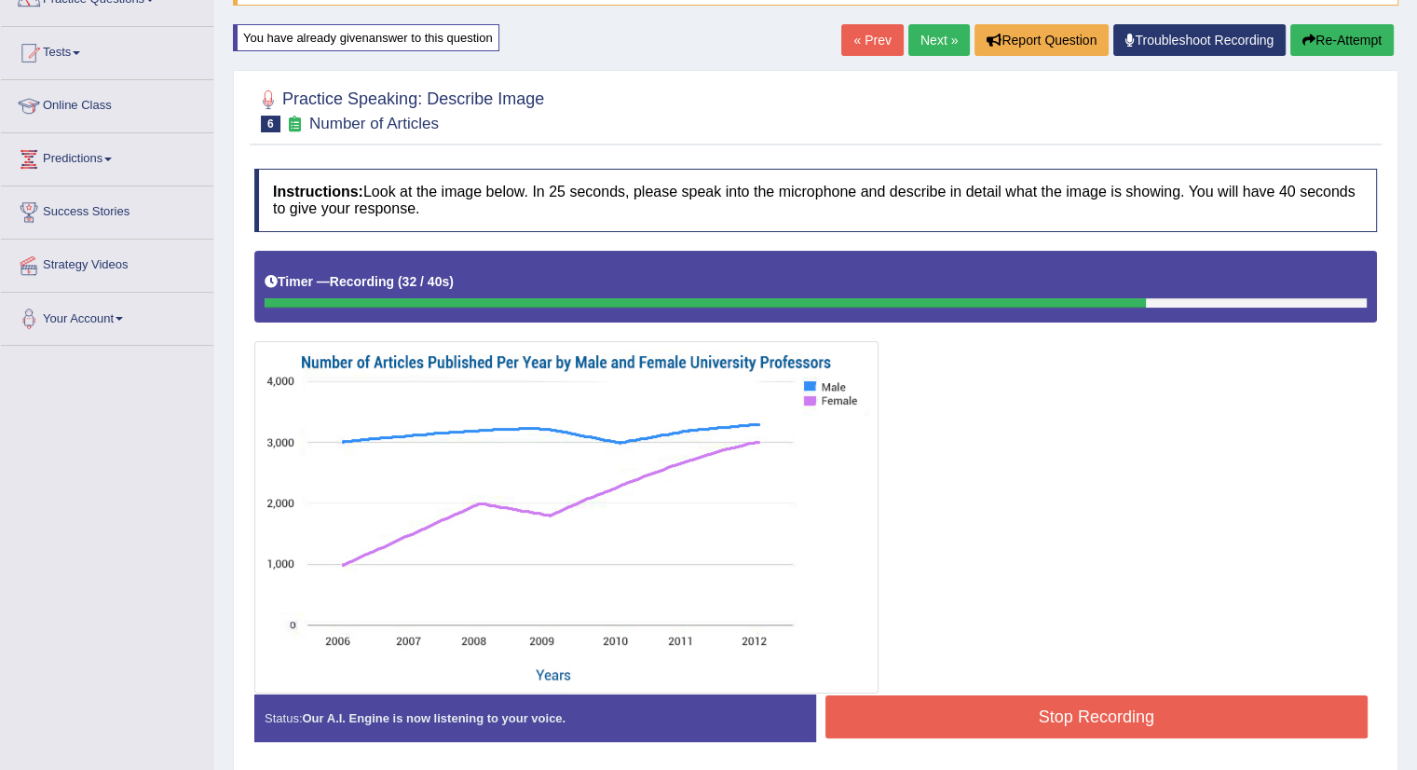
click at [1338, 28] on button "Re-Attempt" at bounding box center [1342, 40] width 103 height 32
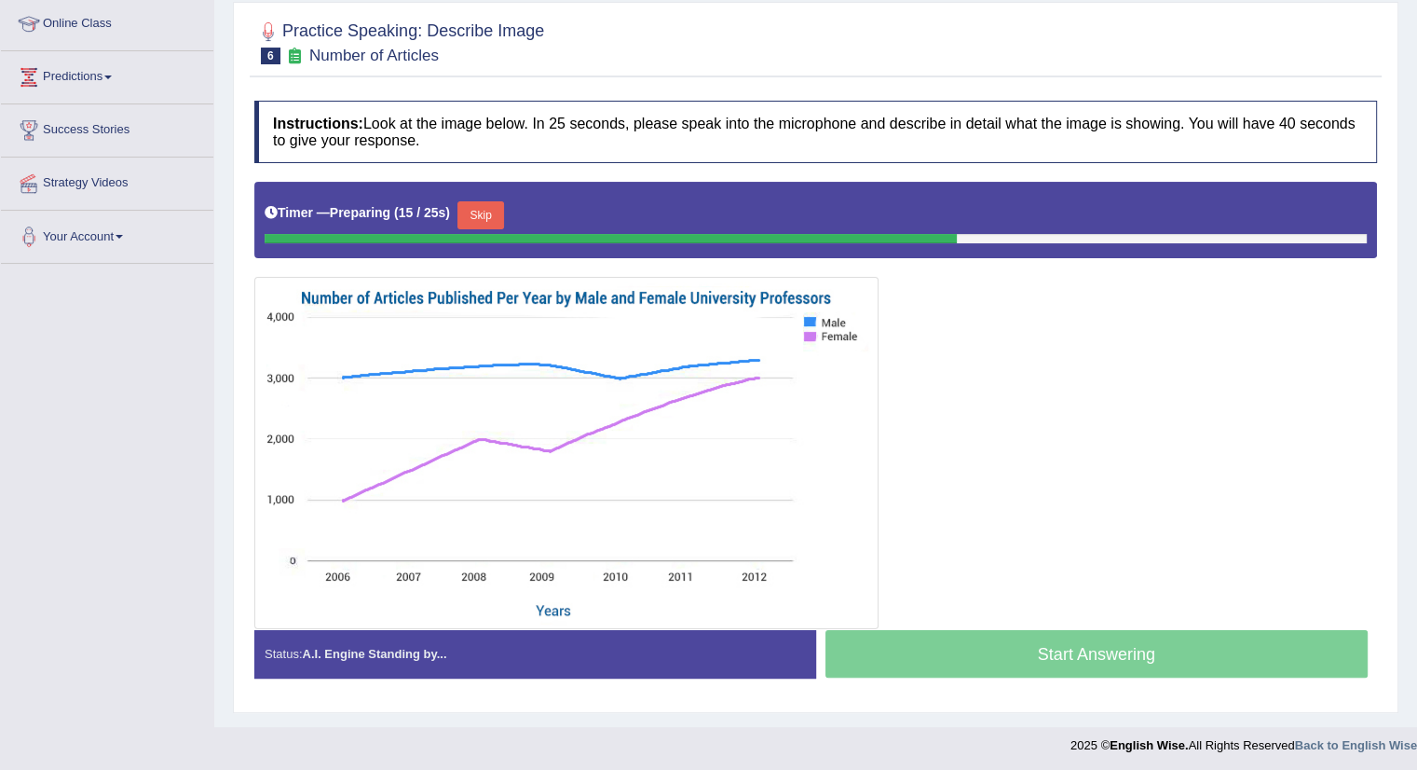
scroll to position [250, 0]
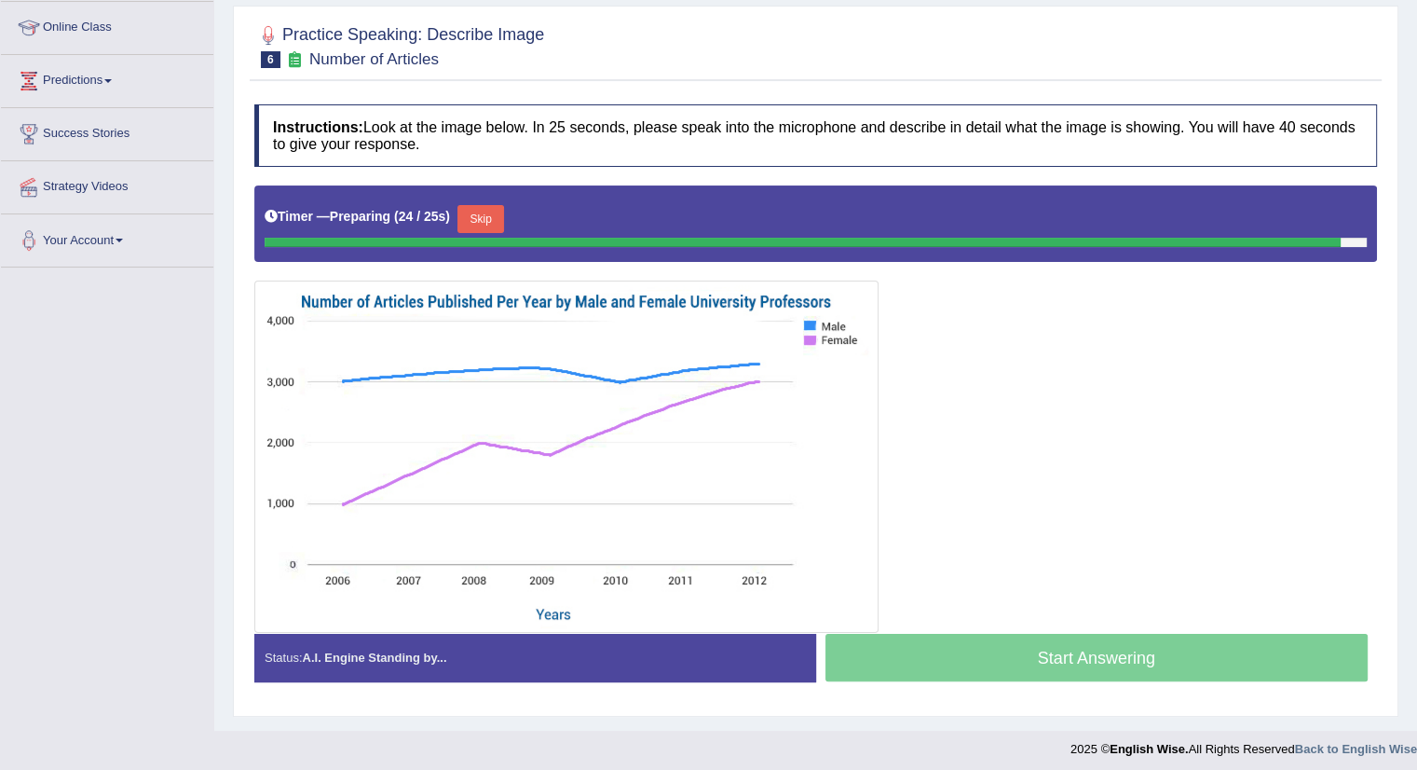
click at [470, 374] on img at bounding box center [566, 456] width 615 height 343
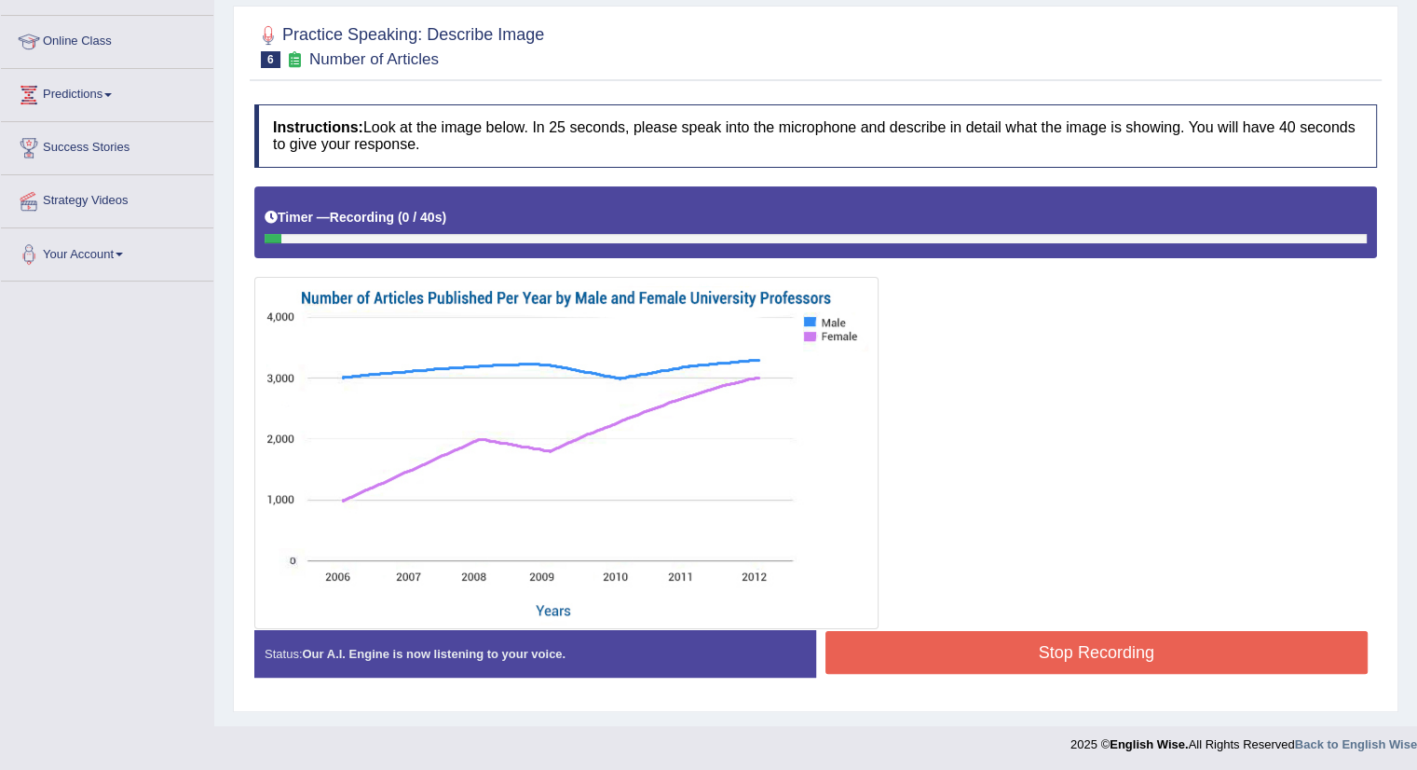
click at [470, 374] on img at bounding box center [566, 452] width 615 height 343
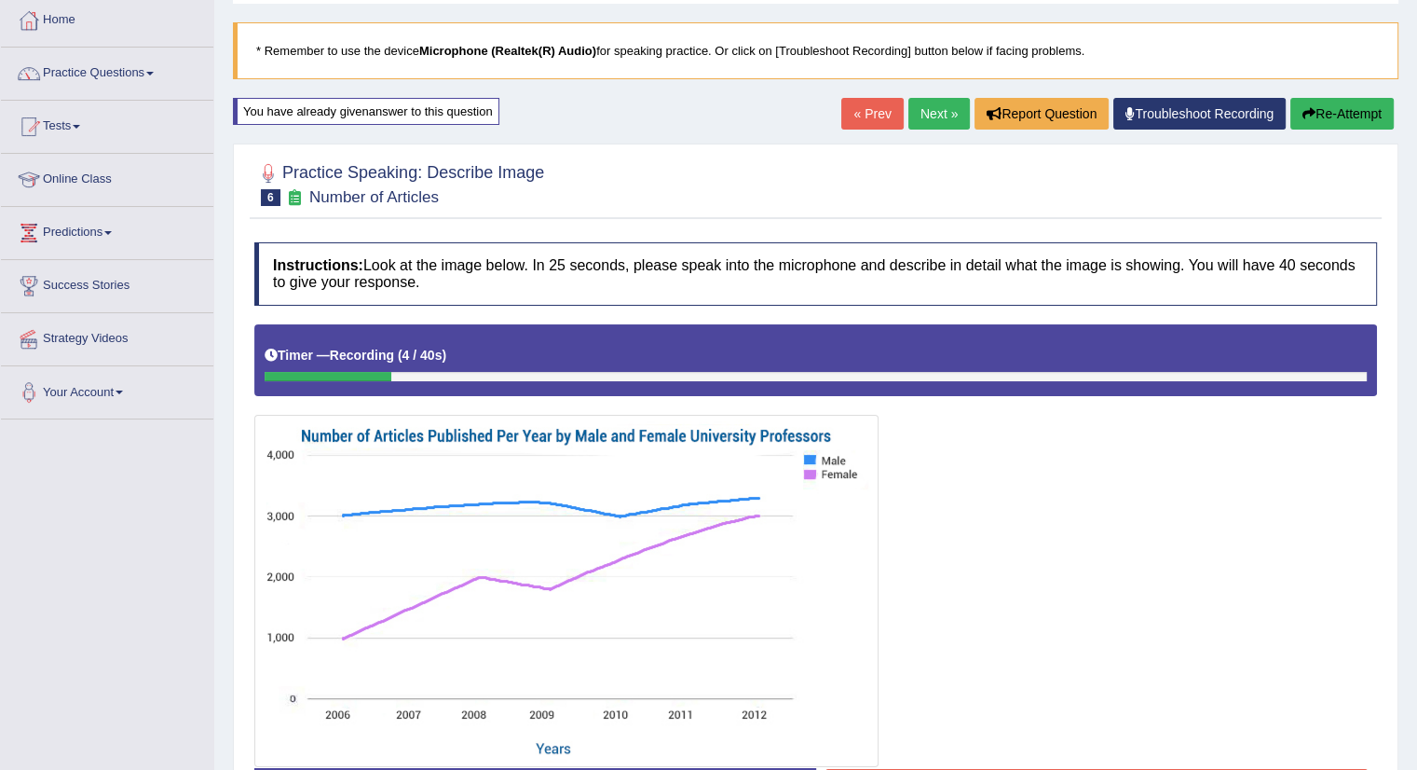
scroll to position [97, 0]
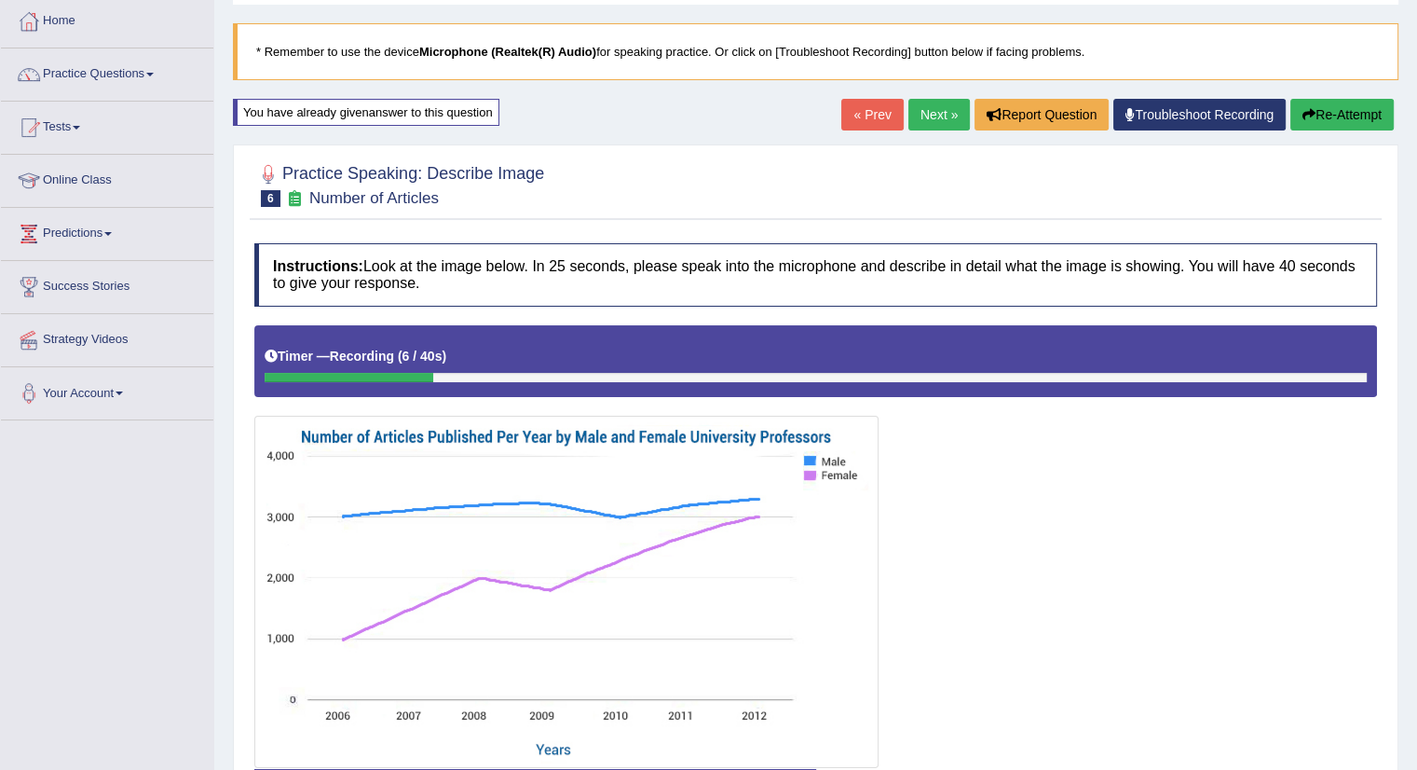
click at [1335, 97] on div "Home Practice Speaking: Describe Image Number of Articles * Remember to use the…" at bounding box center [815, 384] width 1203 height 962
click at [1335, 109] on button "Re-Attempt" at bounding box center [1342, 115] width 103 height 32
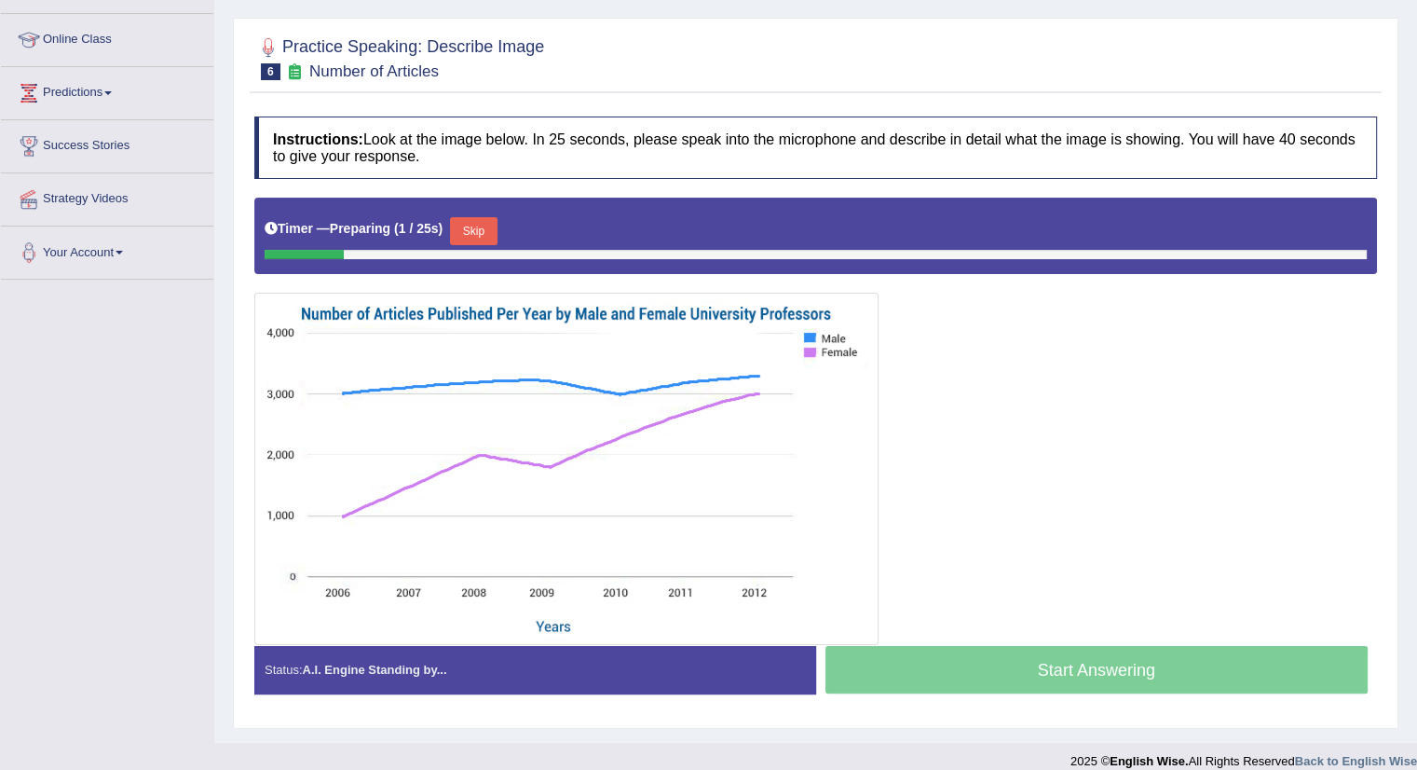
scroll to position [248, 0]
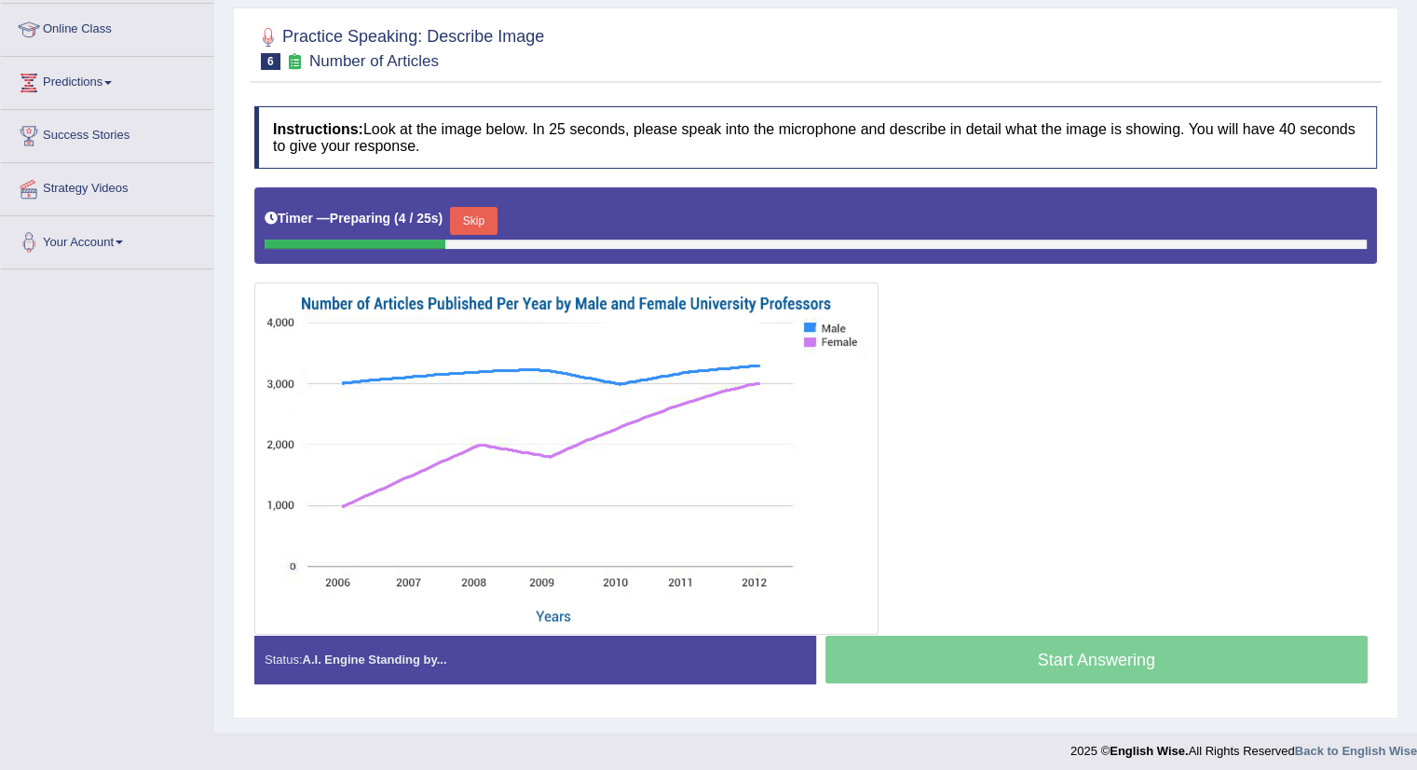
click at [477, 212] on button "Skip" at bounding box center [473, 221] width 47 height 28
